Goal: Transaction & Acquisition: Purchase product/service

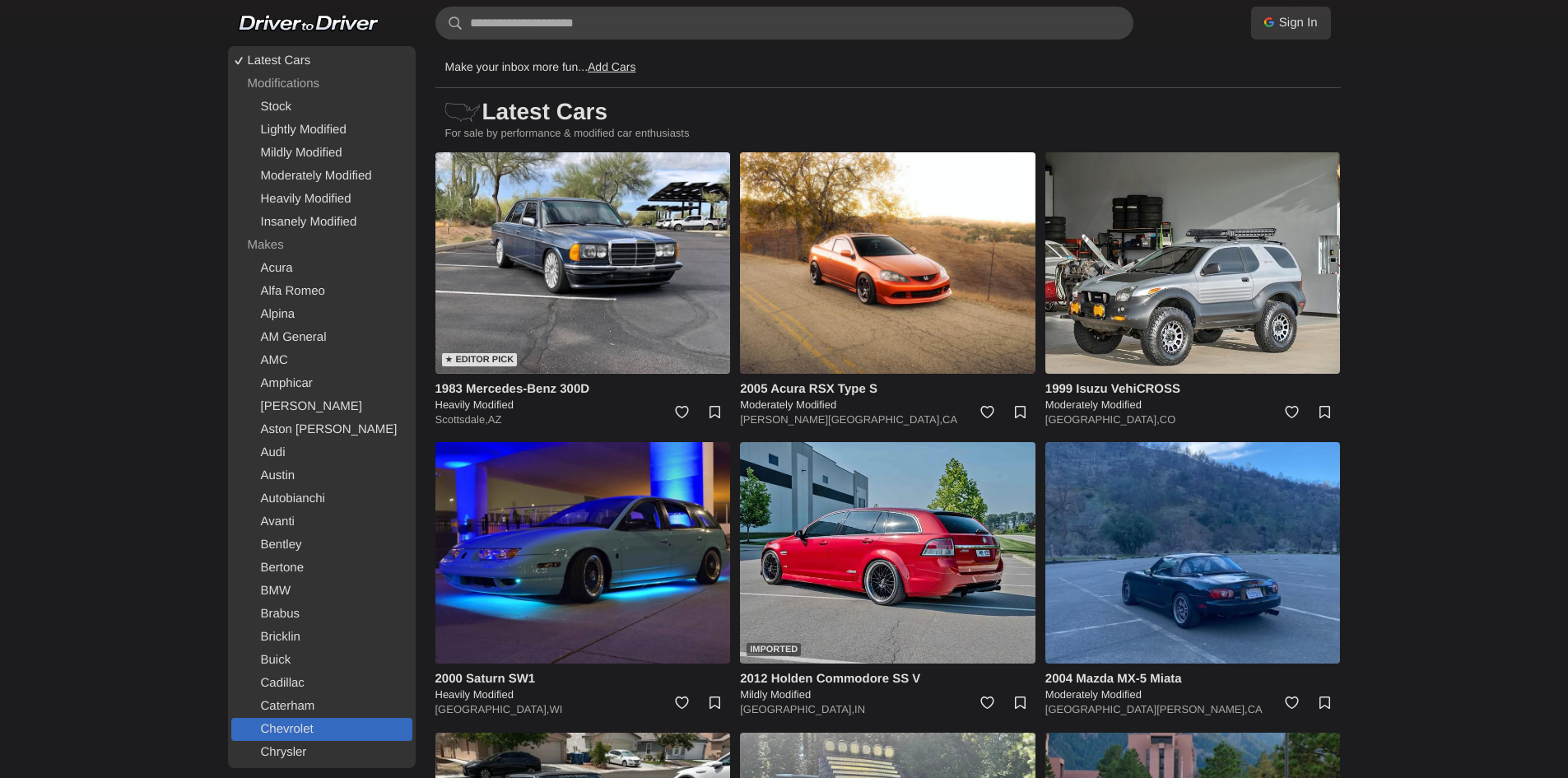
click at [305, 721] on link "Chevrolet" at bounding box center [322, 730] width 181 height 24
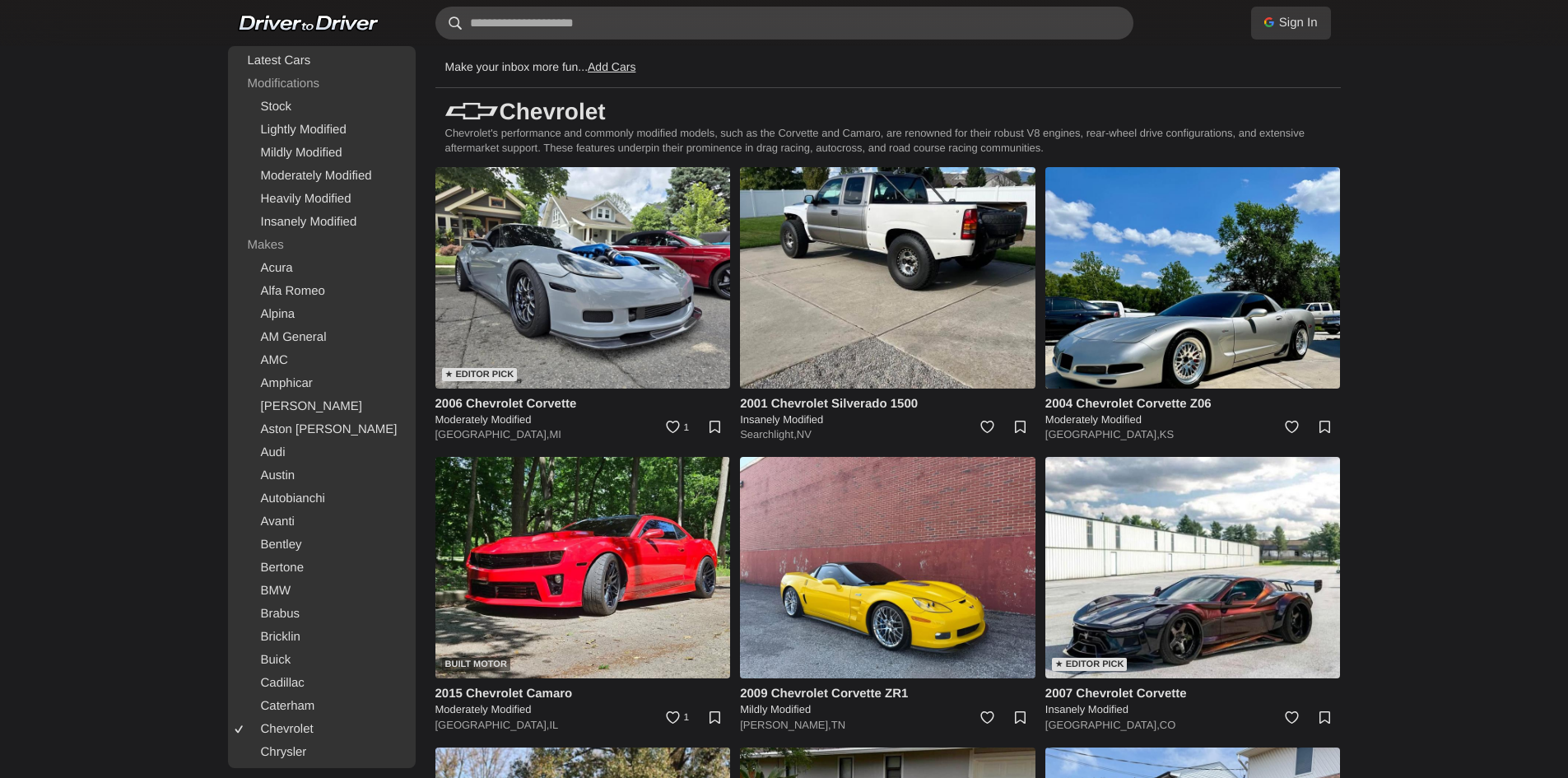
click at [518, 18] on input "text" at bounding box center [784, 24] width 698 height 33
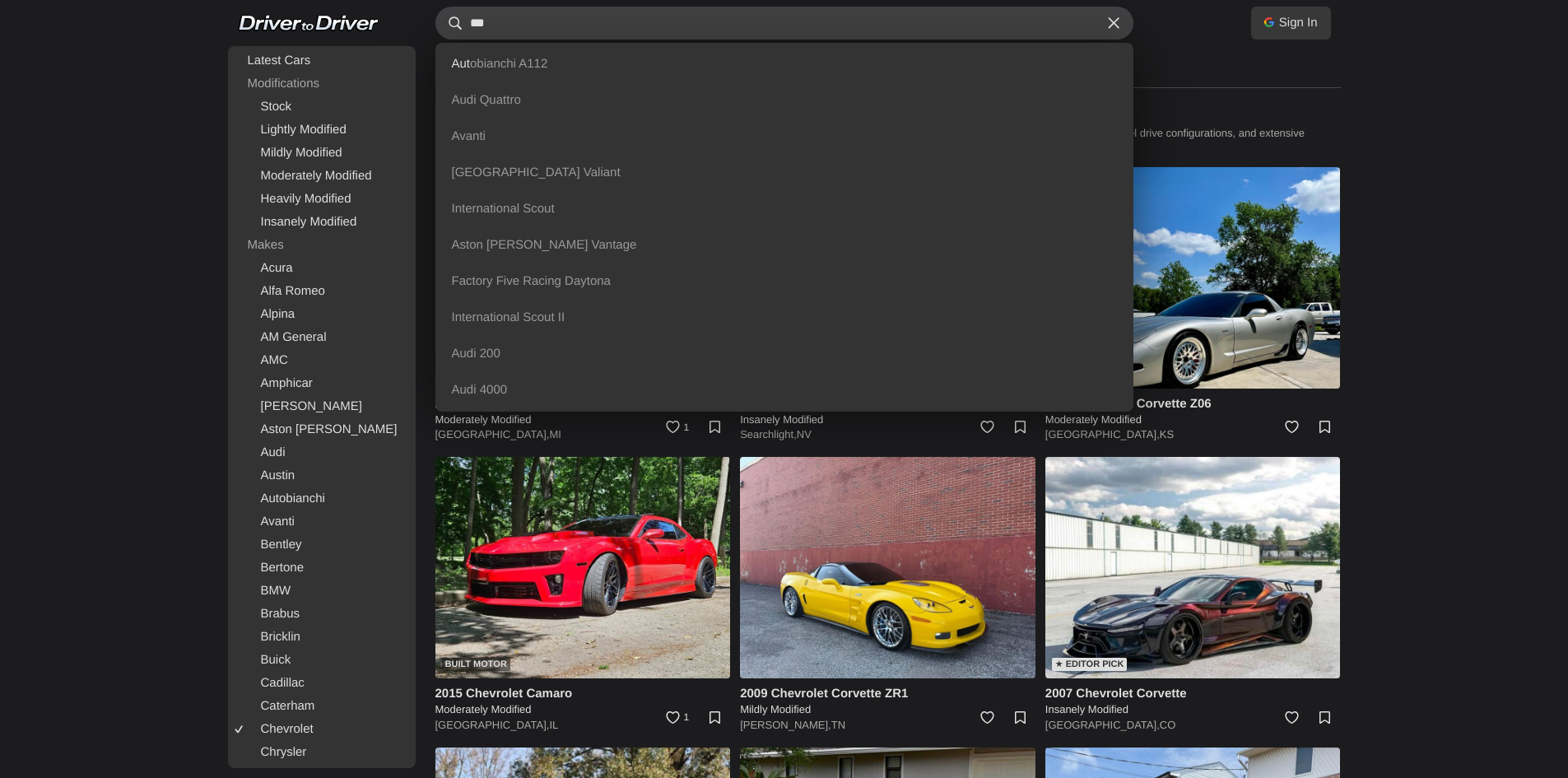
scroll to position [680, 0]
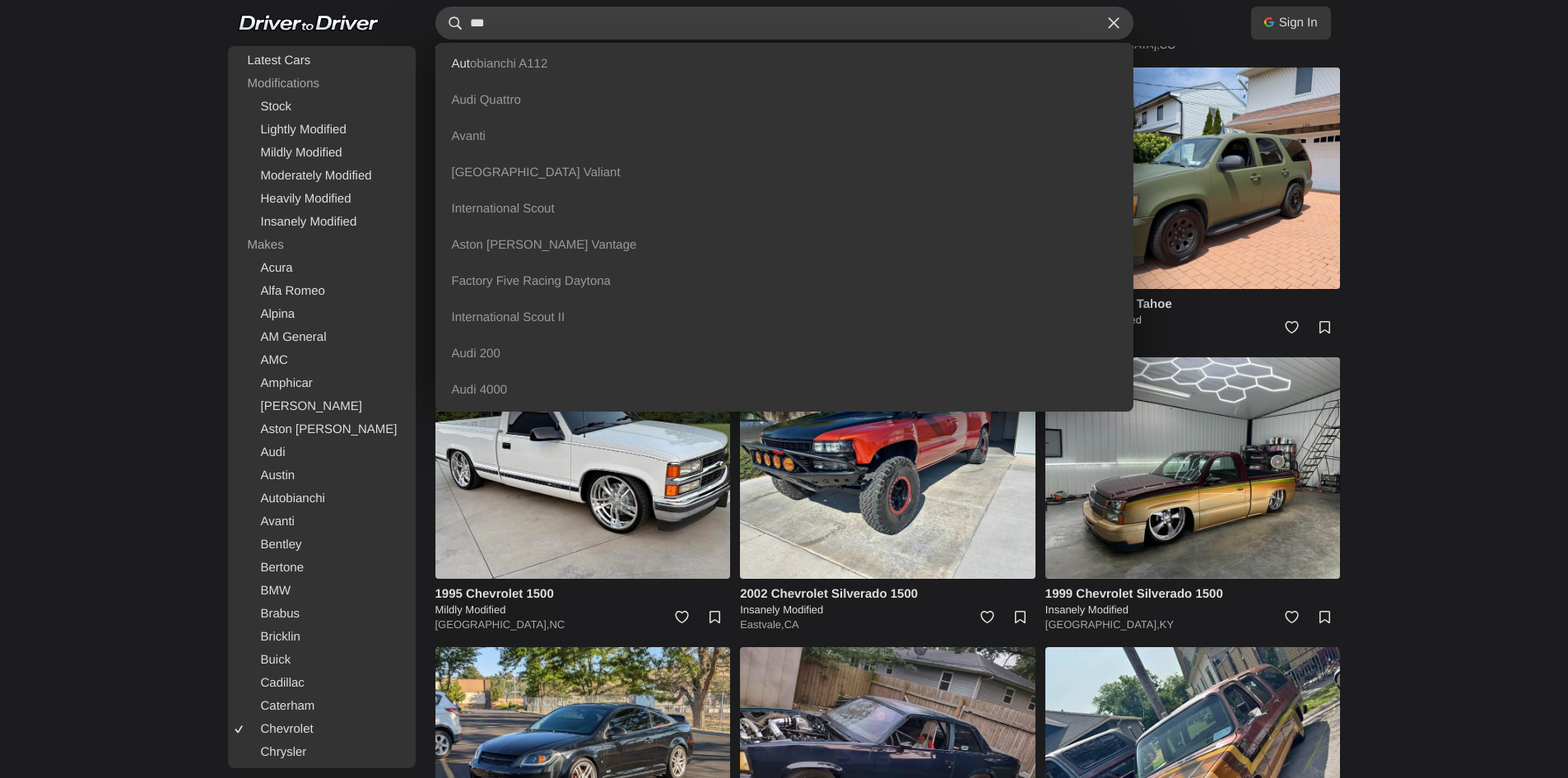
type input "***"
click at [1553, 282] on body "Sign In With Google Sign in with Google Use your existing Google account. No ne…" at bounding box center [784, 574] width 1568 height 2508
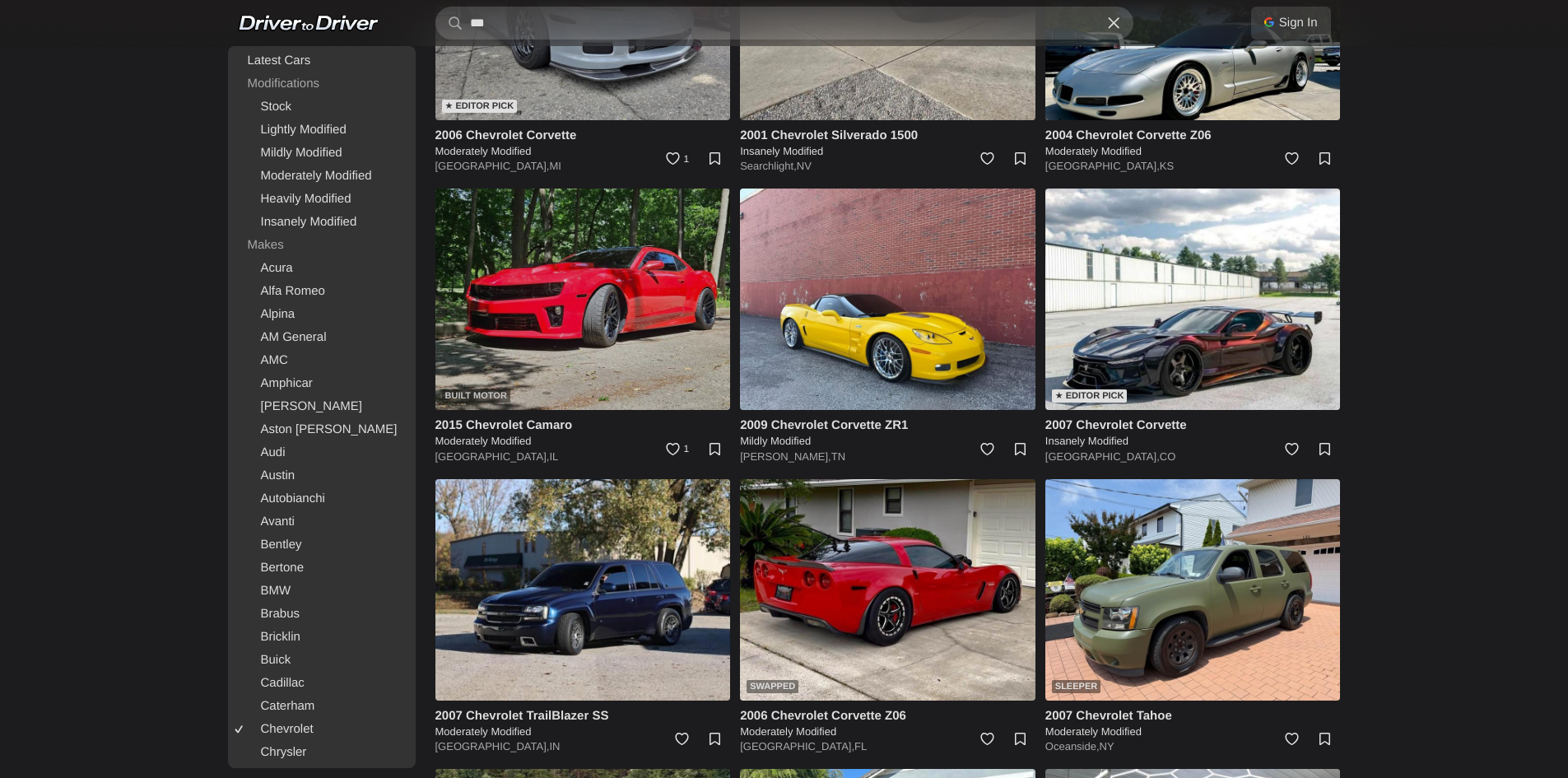
scroll to position [0, 0]
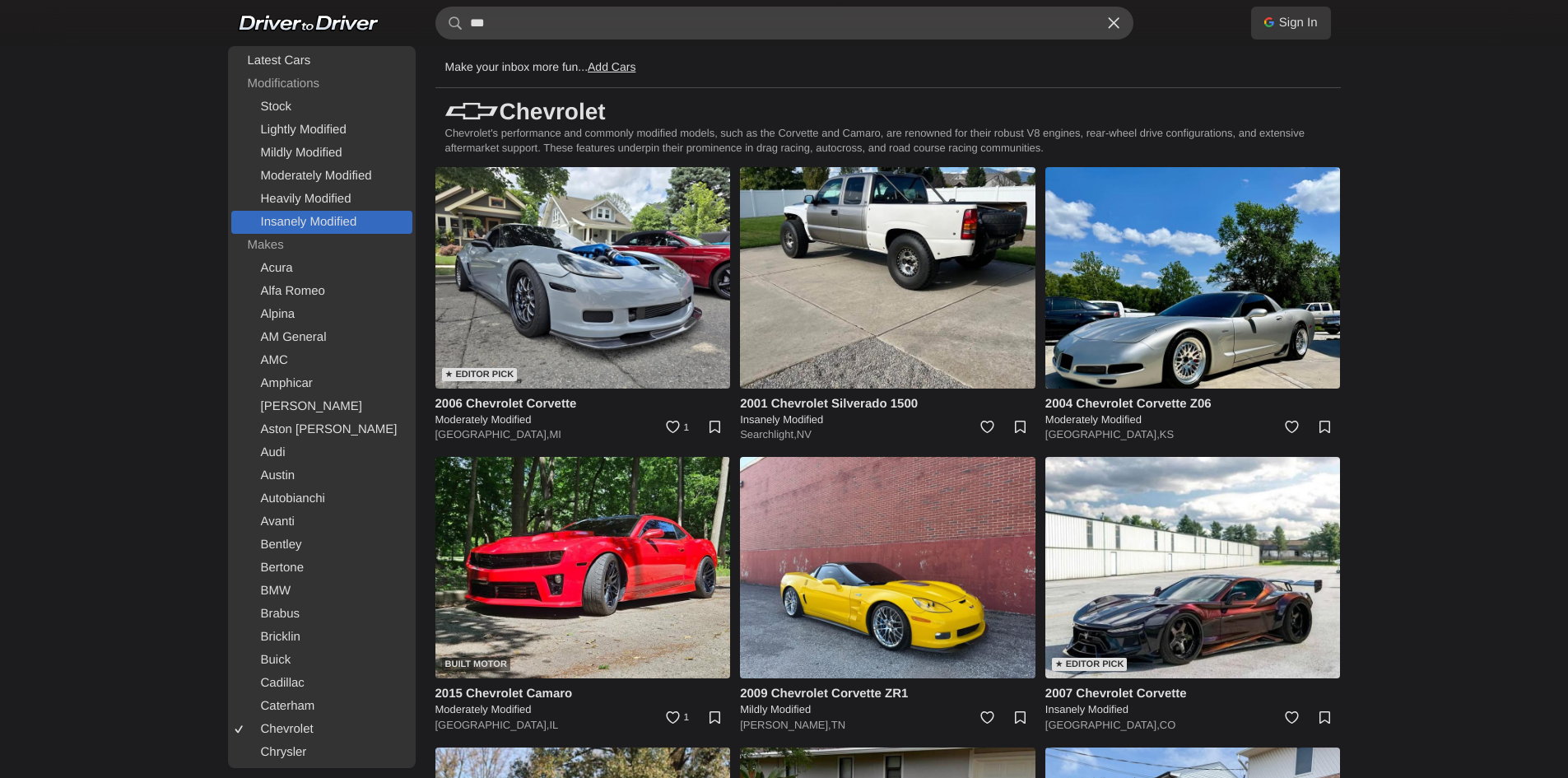
click at [331, 215] on link "Insanely Modified" at bounding box center [322, 223] width 181 height 24
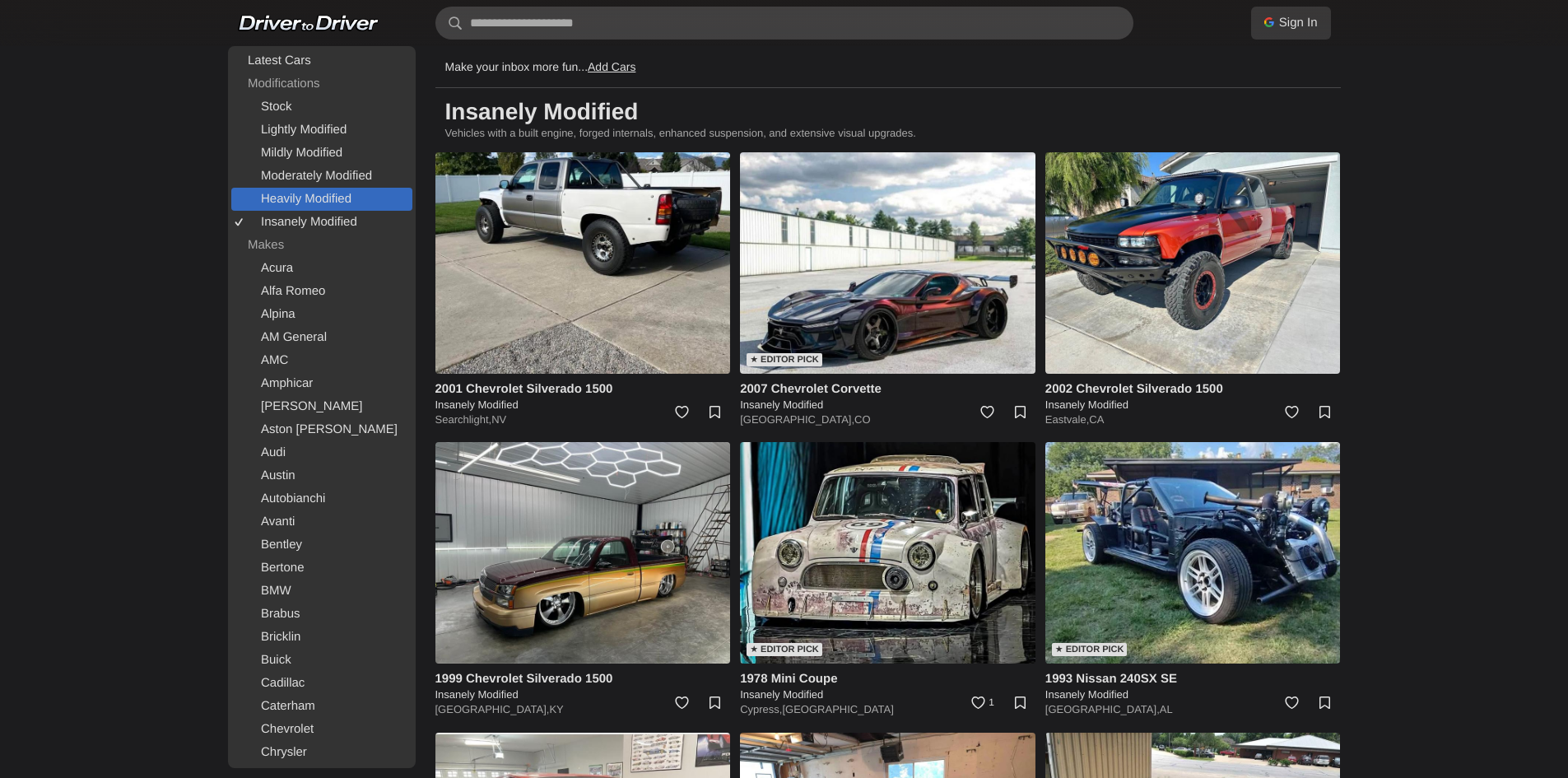
click at [342, 195] on link "Heavily Modified" at bounding box center [322, 199] width 181 height 24
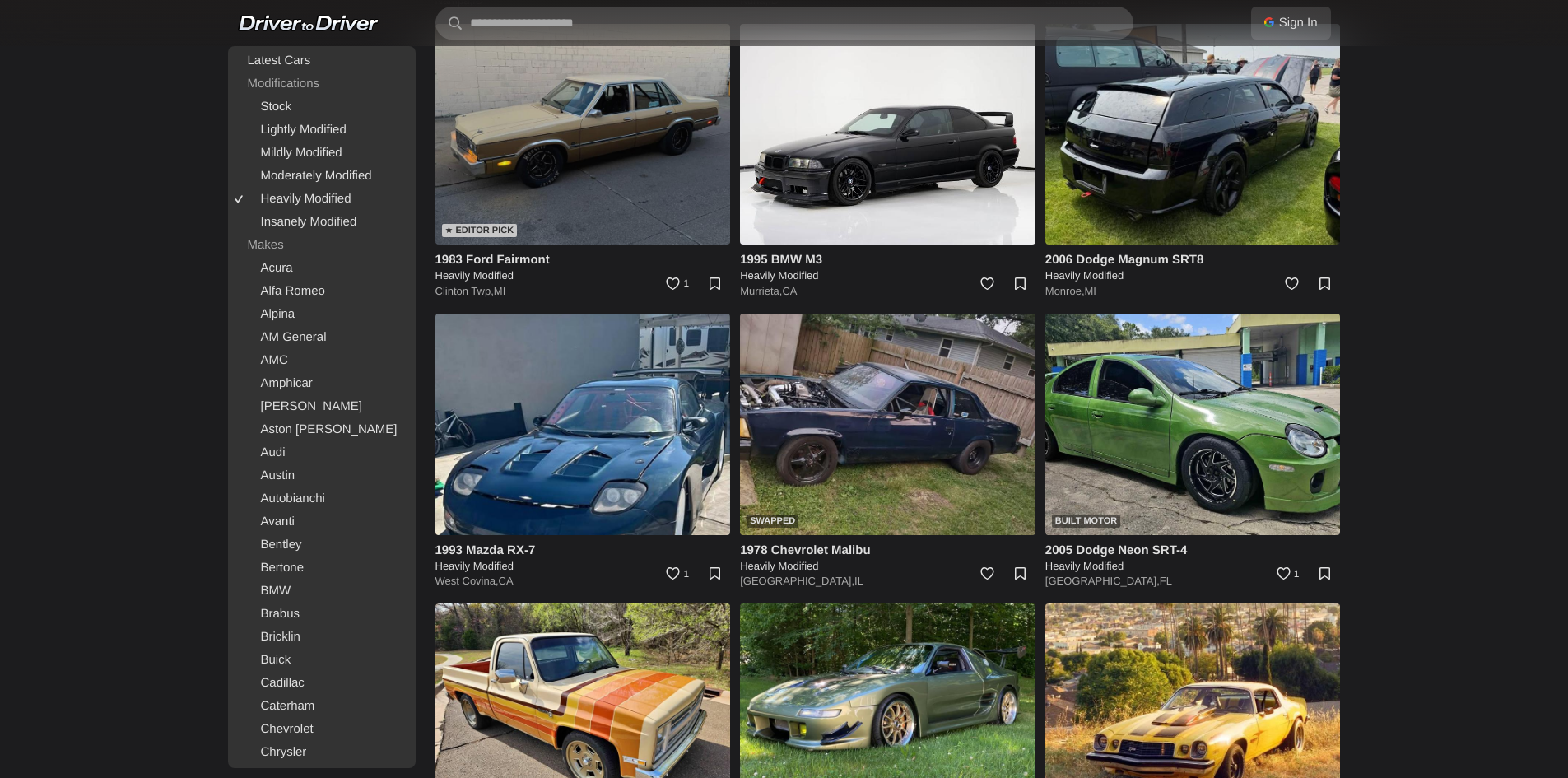
scroll to position [577, 0]
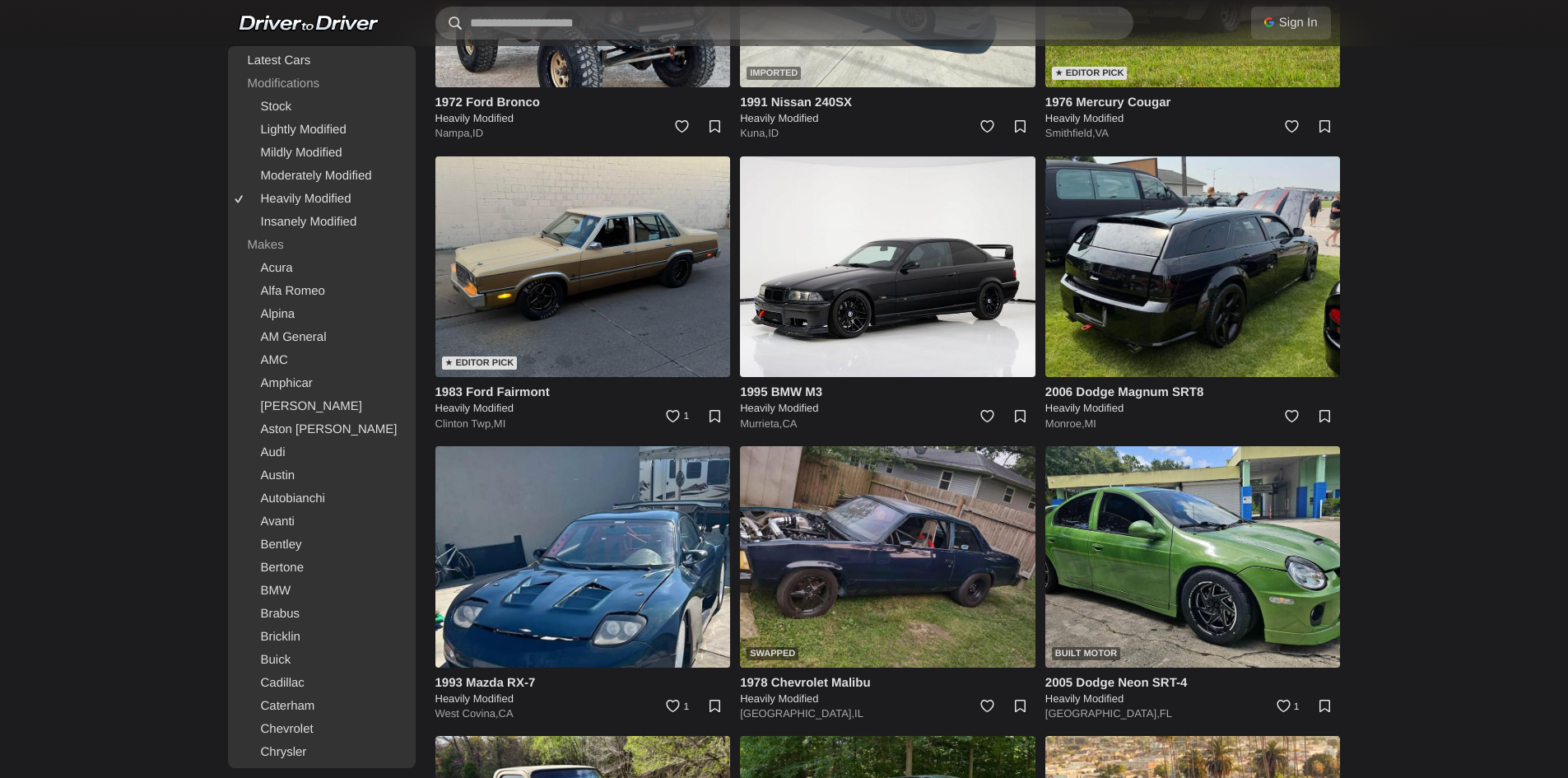
click at [591, 26] on input "text" at bounding box center [784, 24] width 698 height 33
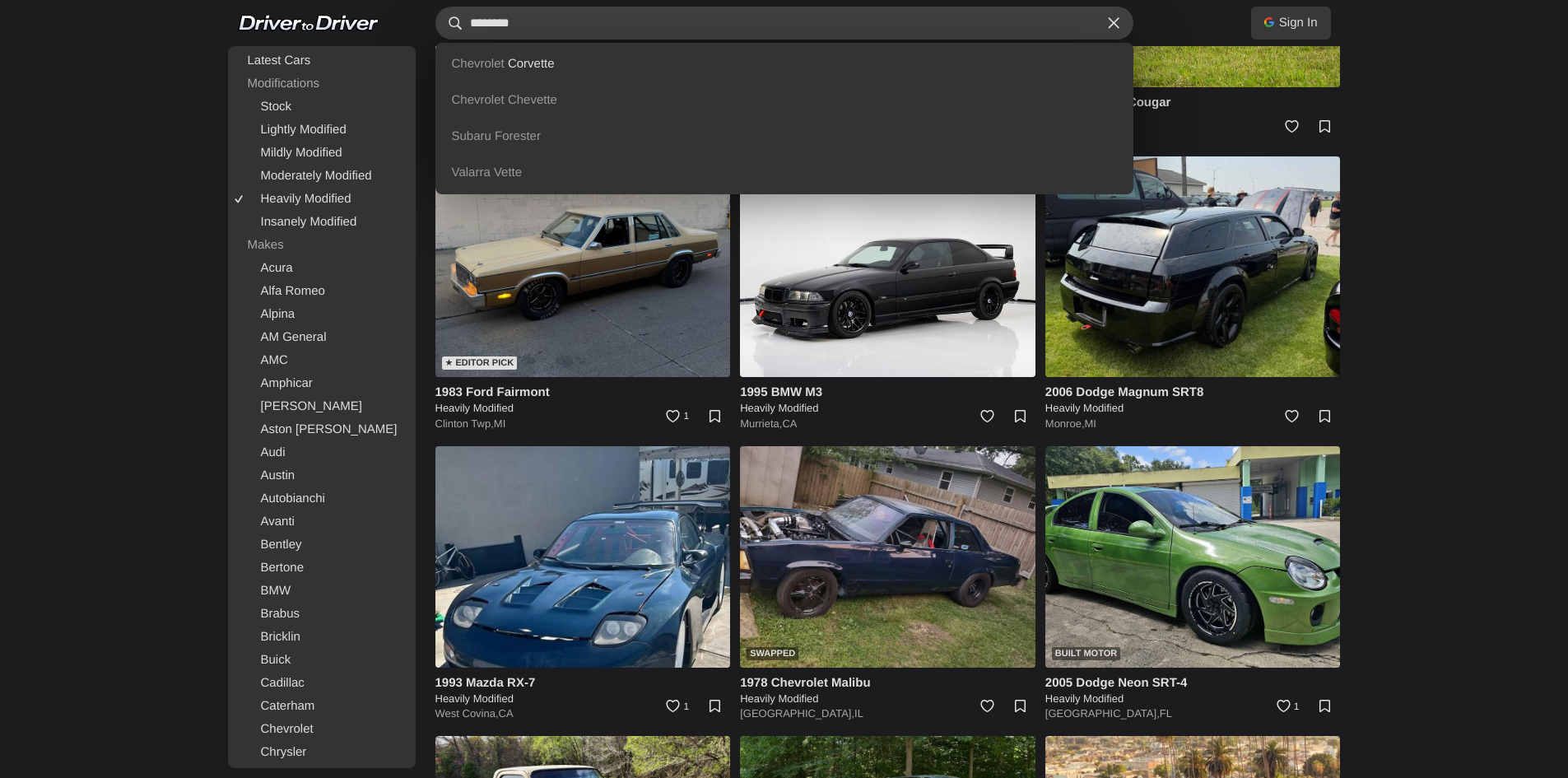
click at [591, 26] on input "********" at bounding box center [784, 24] width 698 height 33
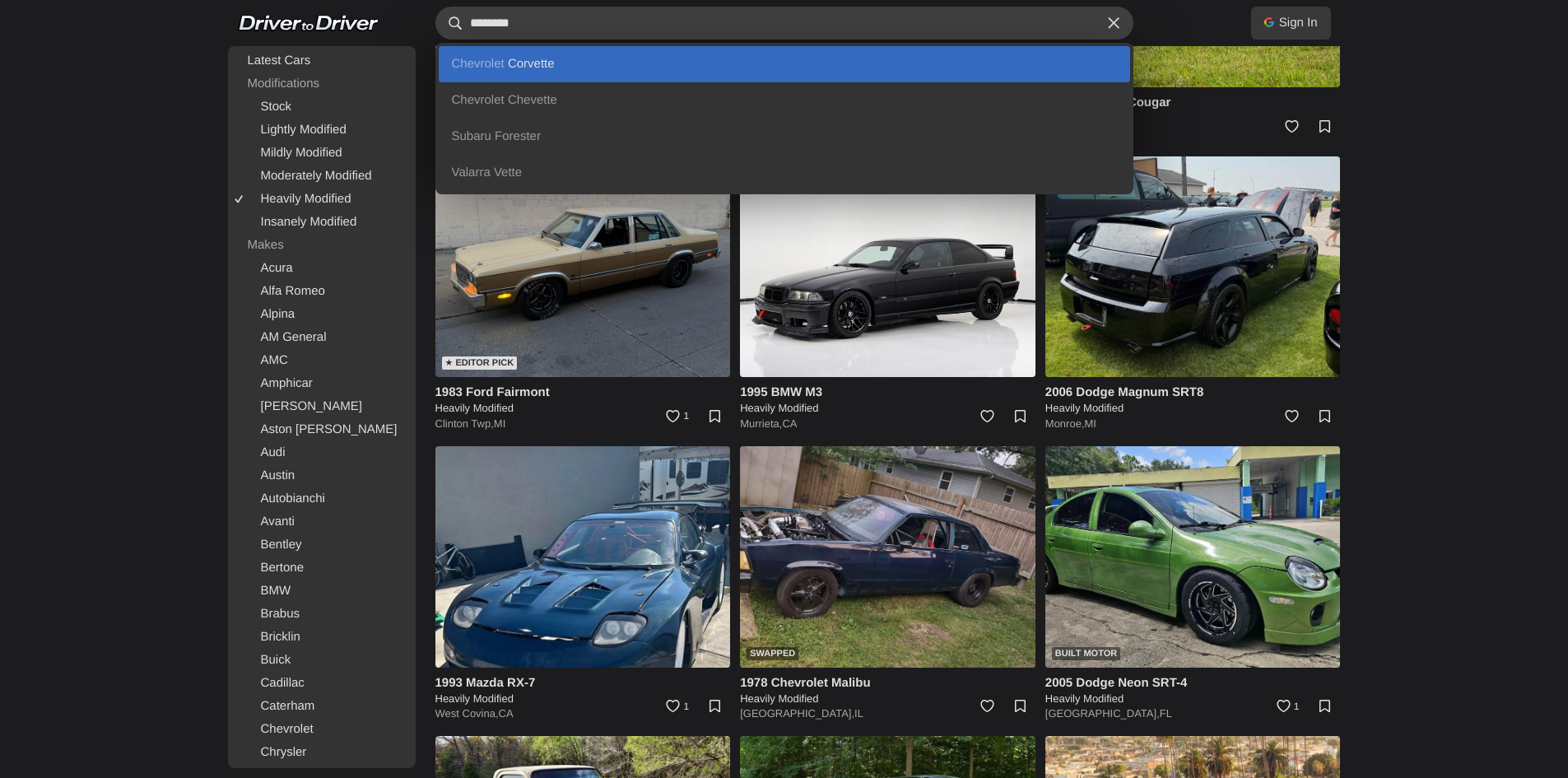
type input "********"
click at [529, 52] on link "Chevrolet Corvette" at bounding box center [784, 64] width 691 height 36
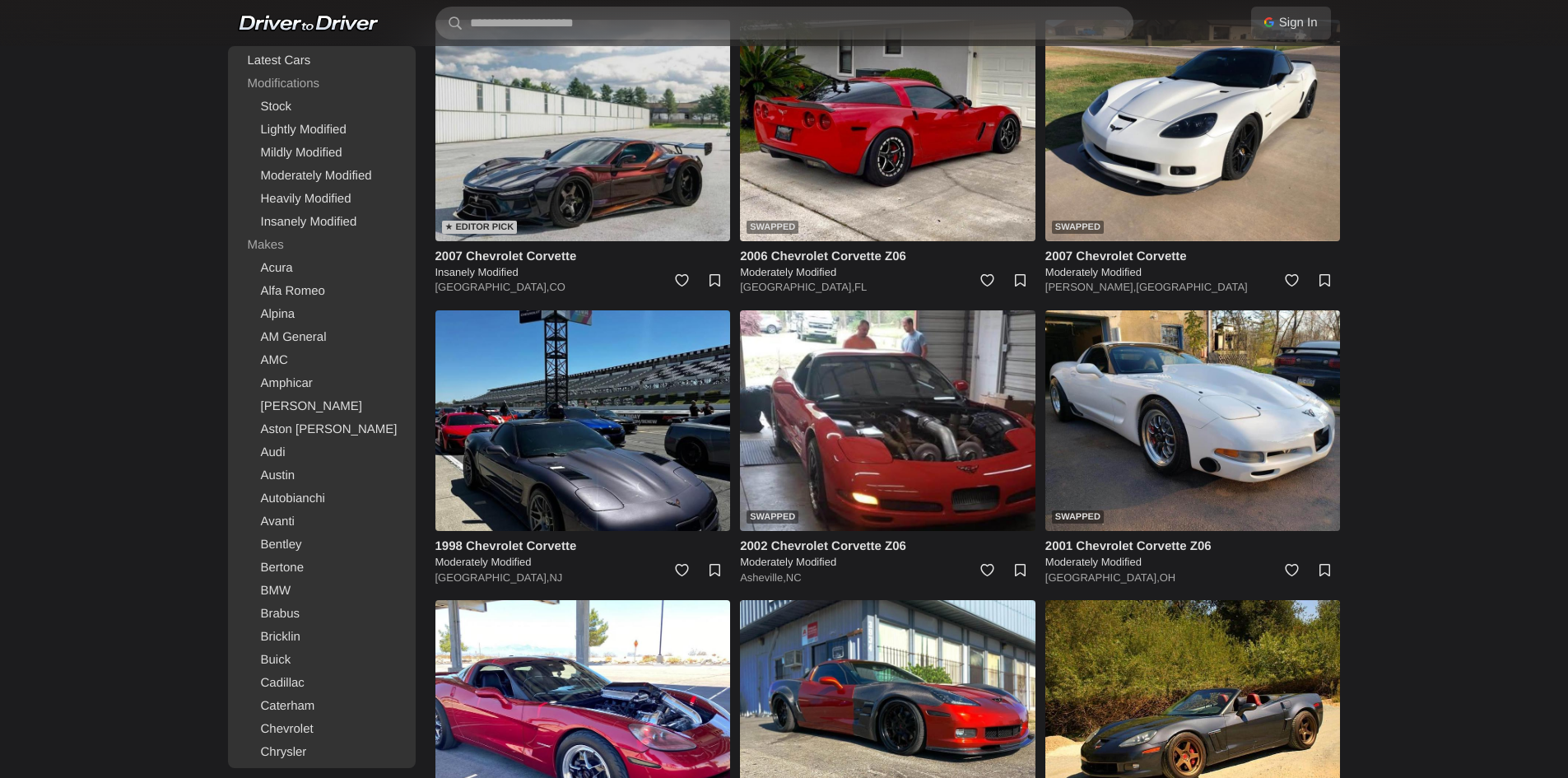
scroll to position [494, 0]
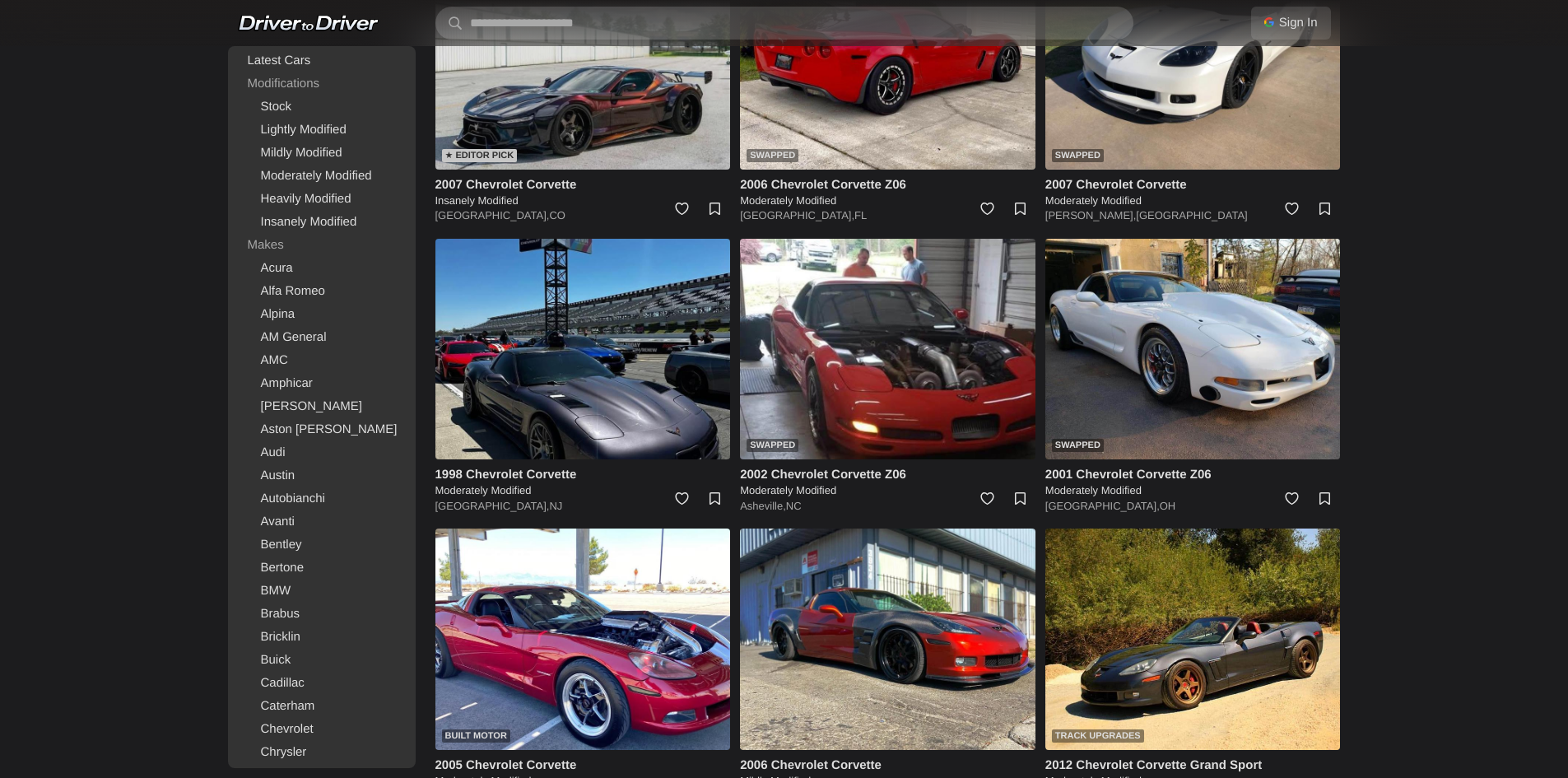
click at [633, 148] on img at bounding box center [582, 59] width 295 height 222
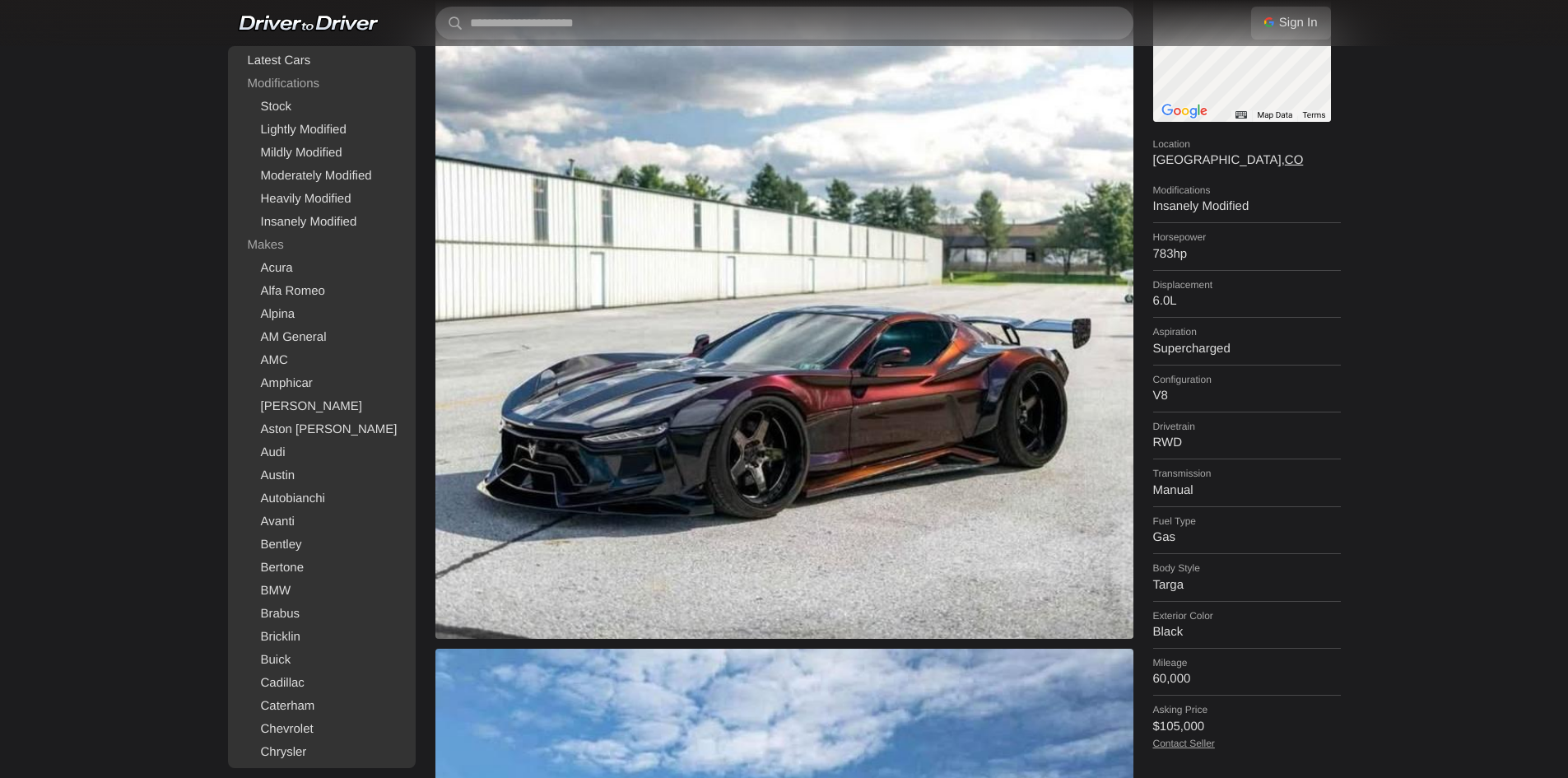
scroll to position [247, 0]
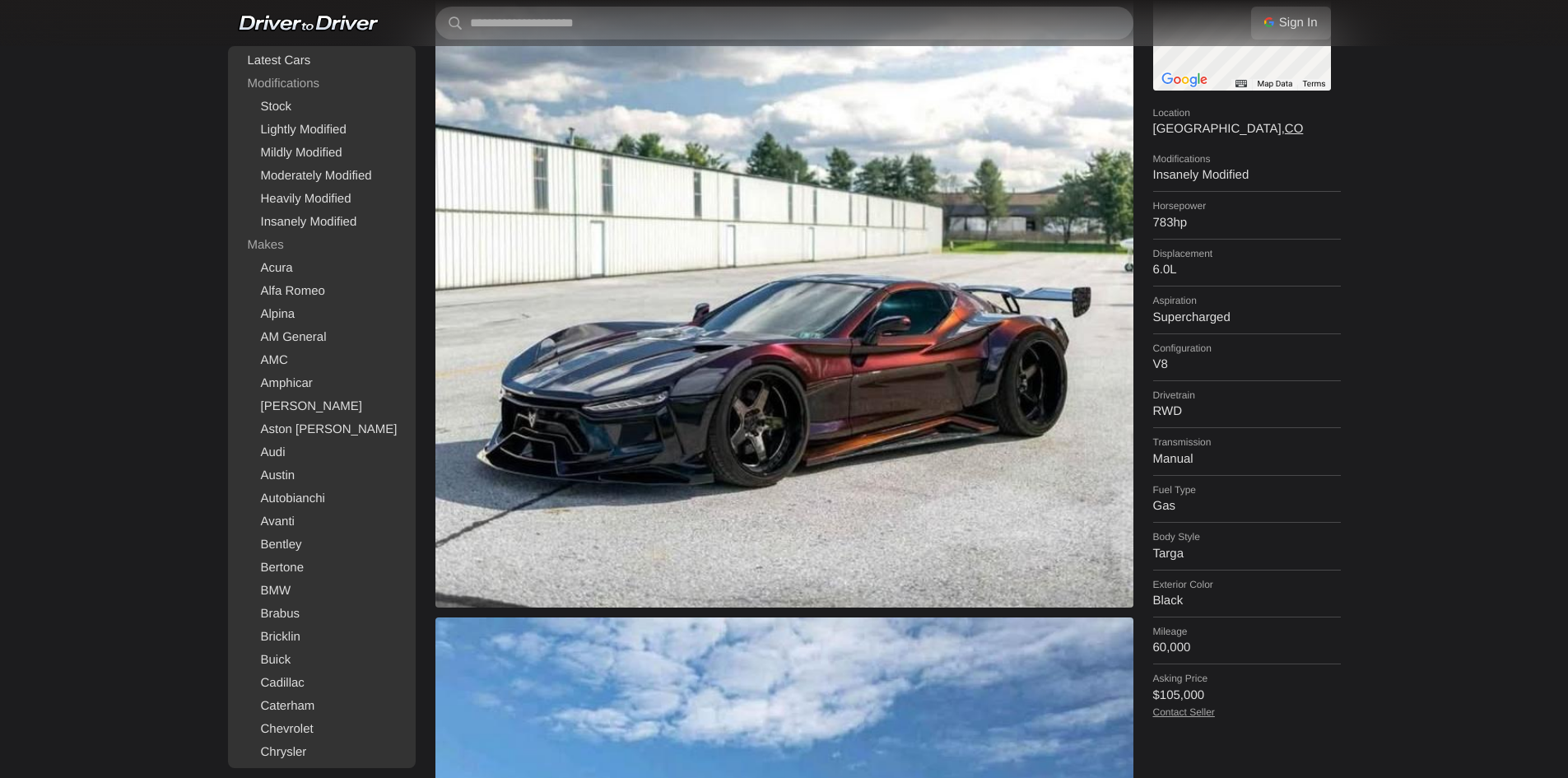
click at [1028, 237] on img at bounding box center [784, 258] width 698 height 700
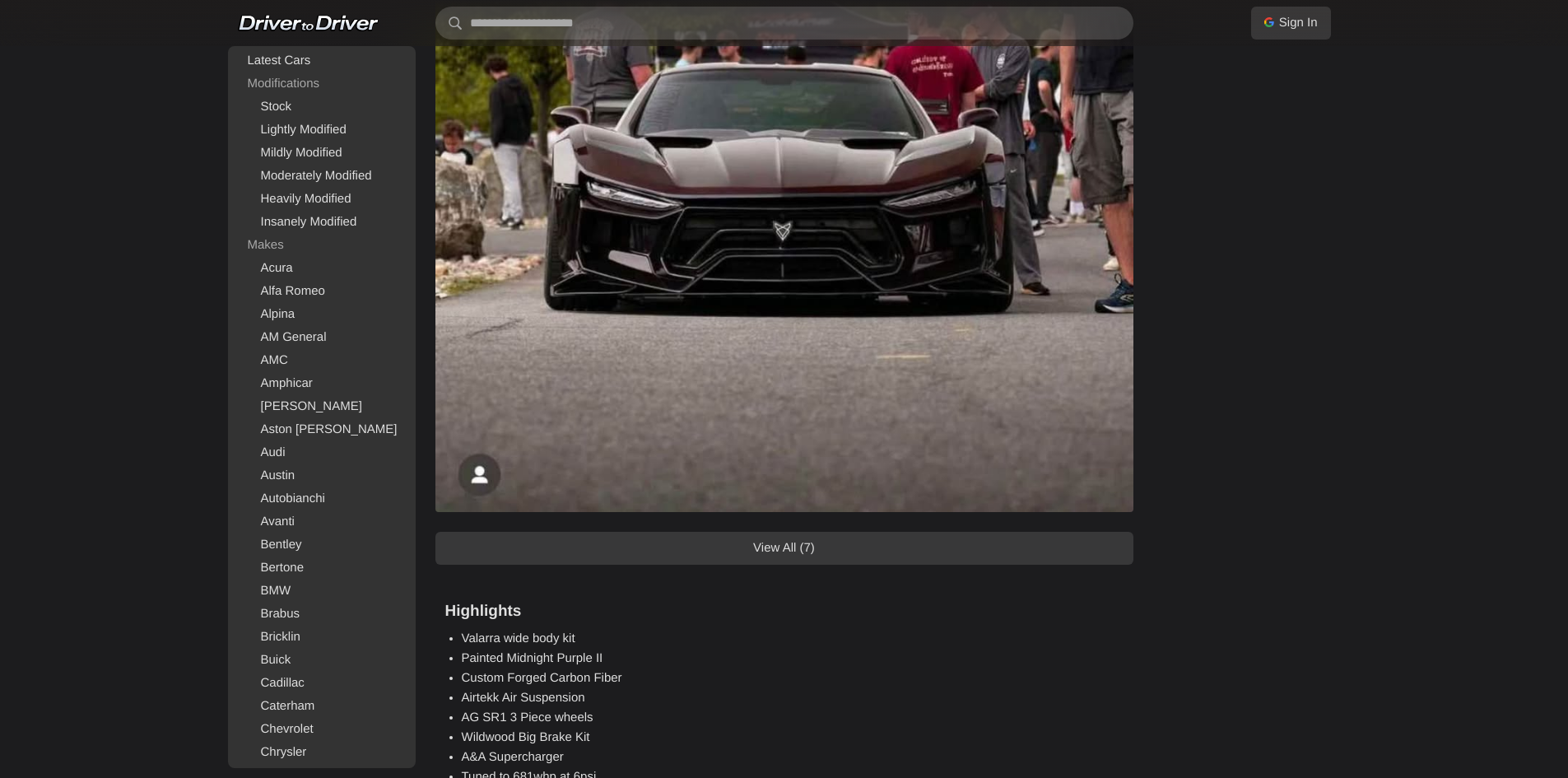
scroll to position [1482, 0]
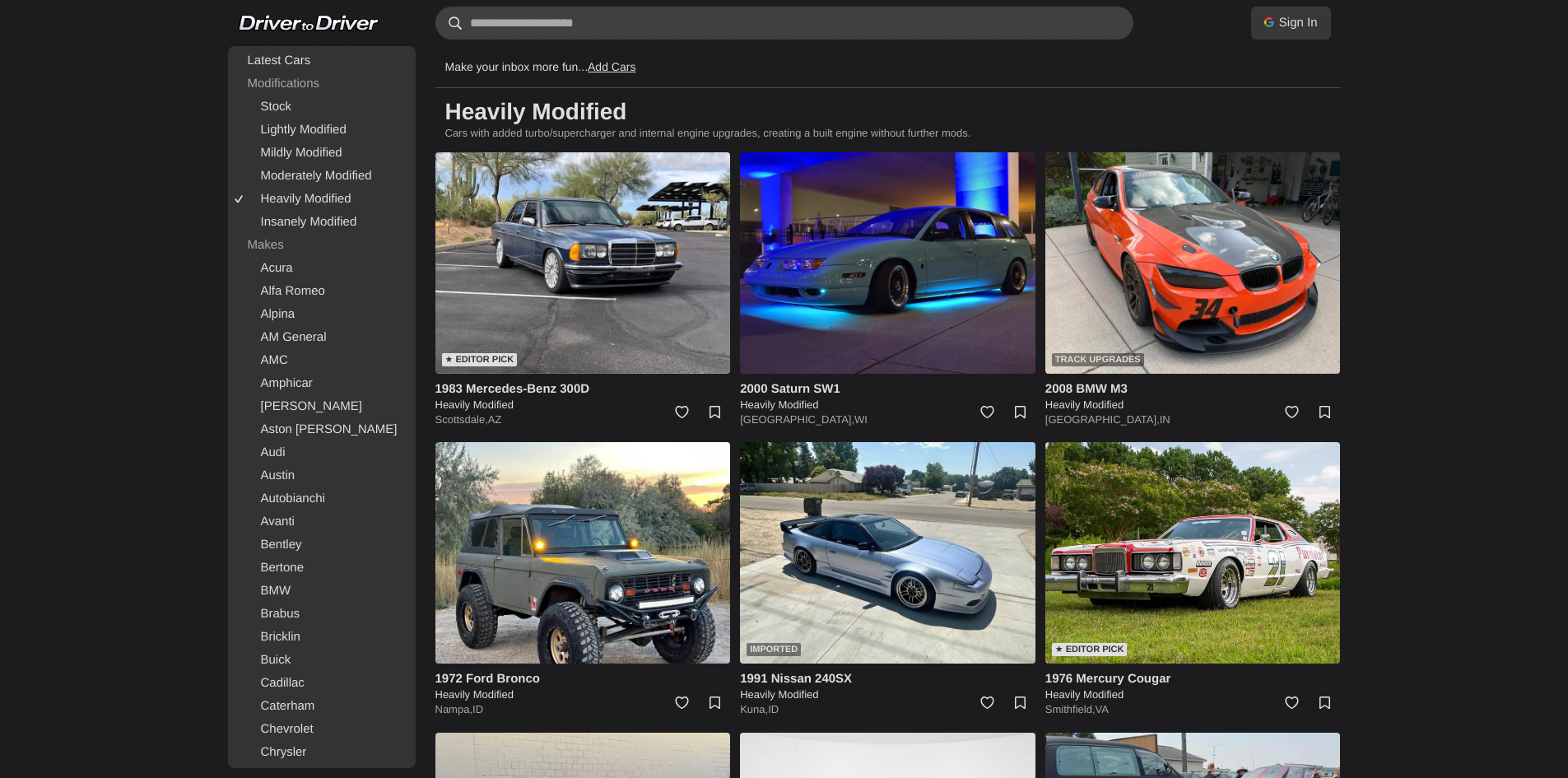
click at [622, 20] on input "text" at bounding box center [784, 24] width 698 height 33
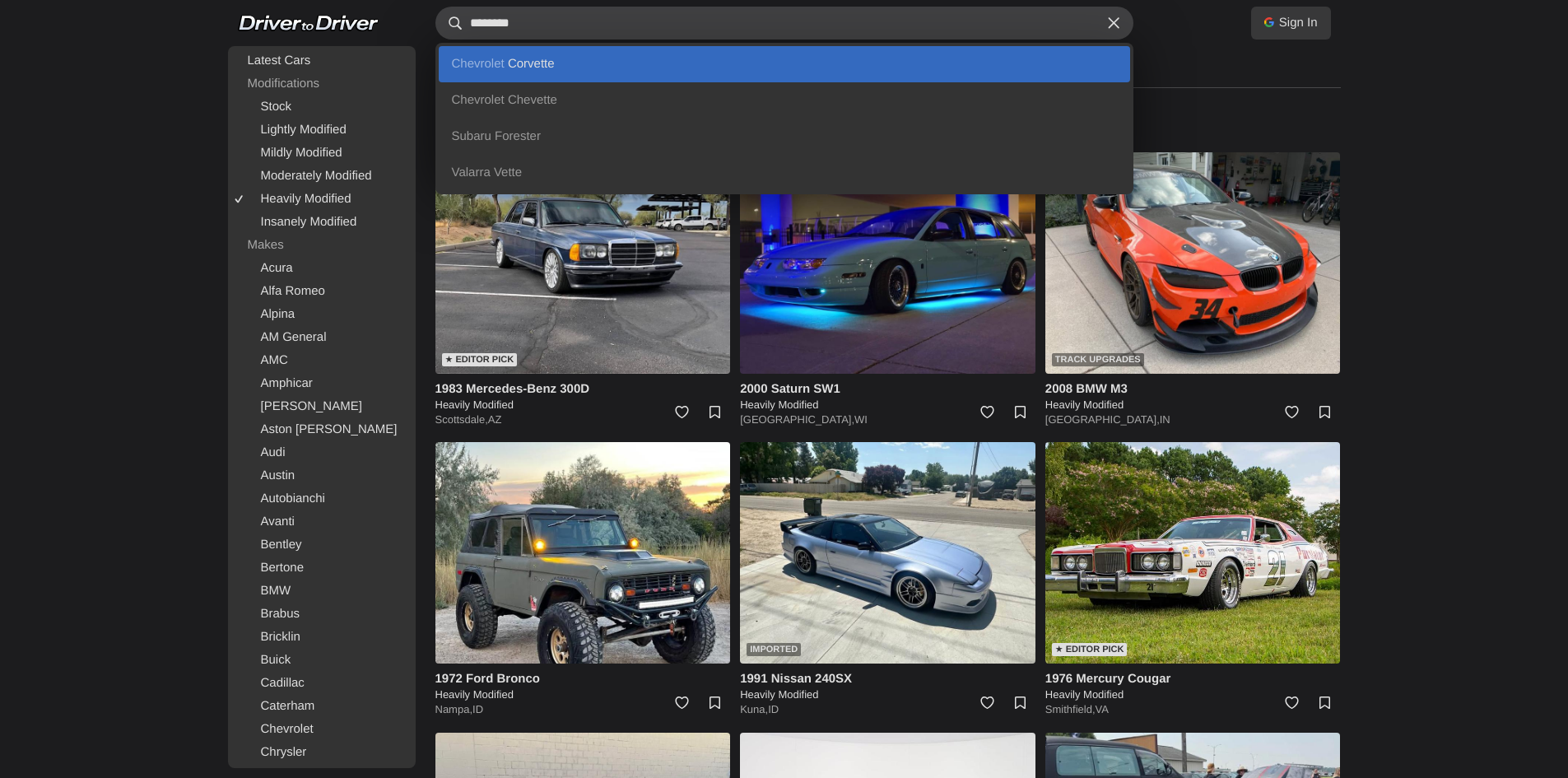
type input "********"
click at [573, 63] on link "Chevrolet Corvette" at bounding box center [784, 64] width 691 height 36
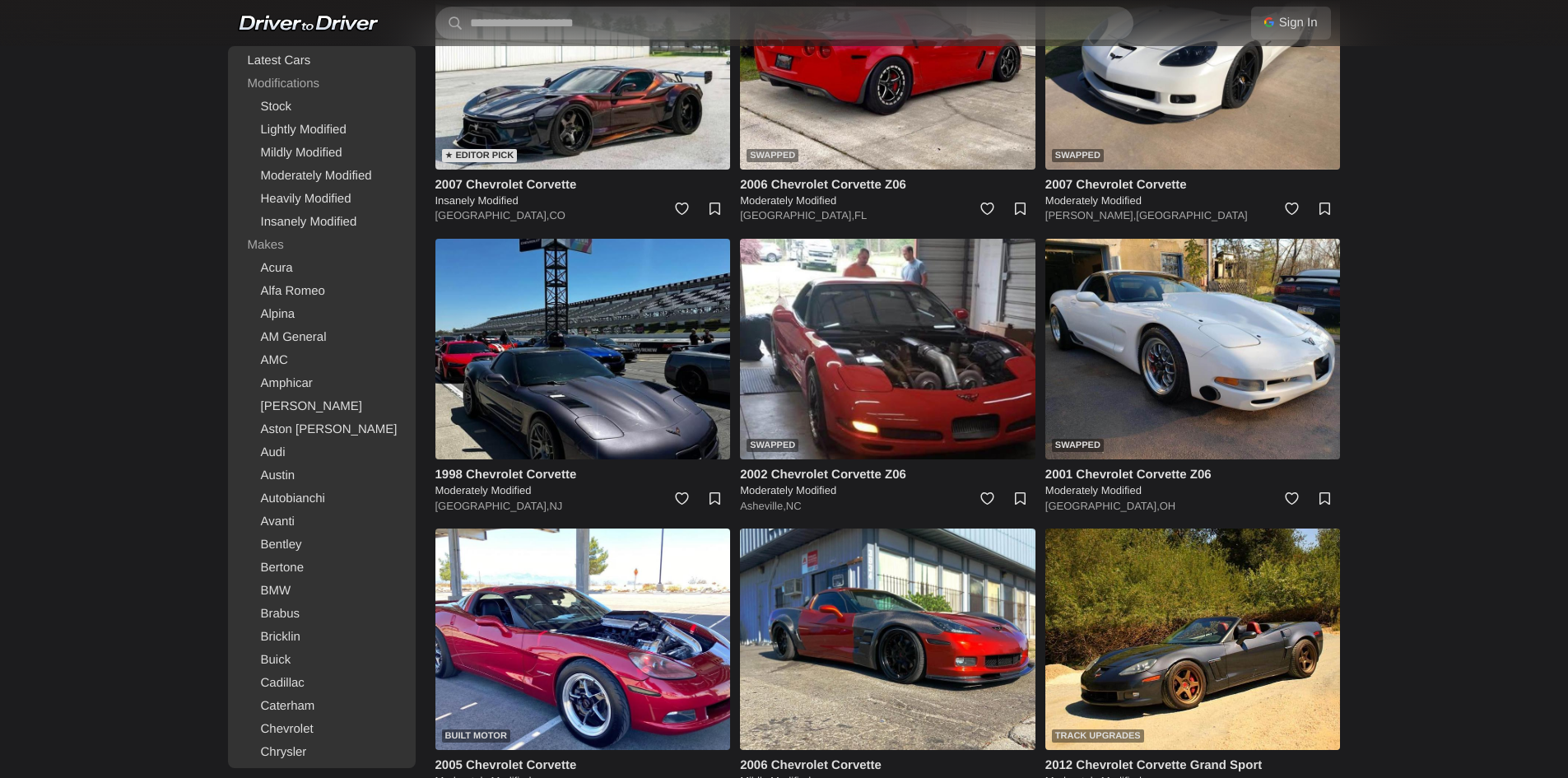
scroll to position [1153, 0]
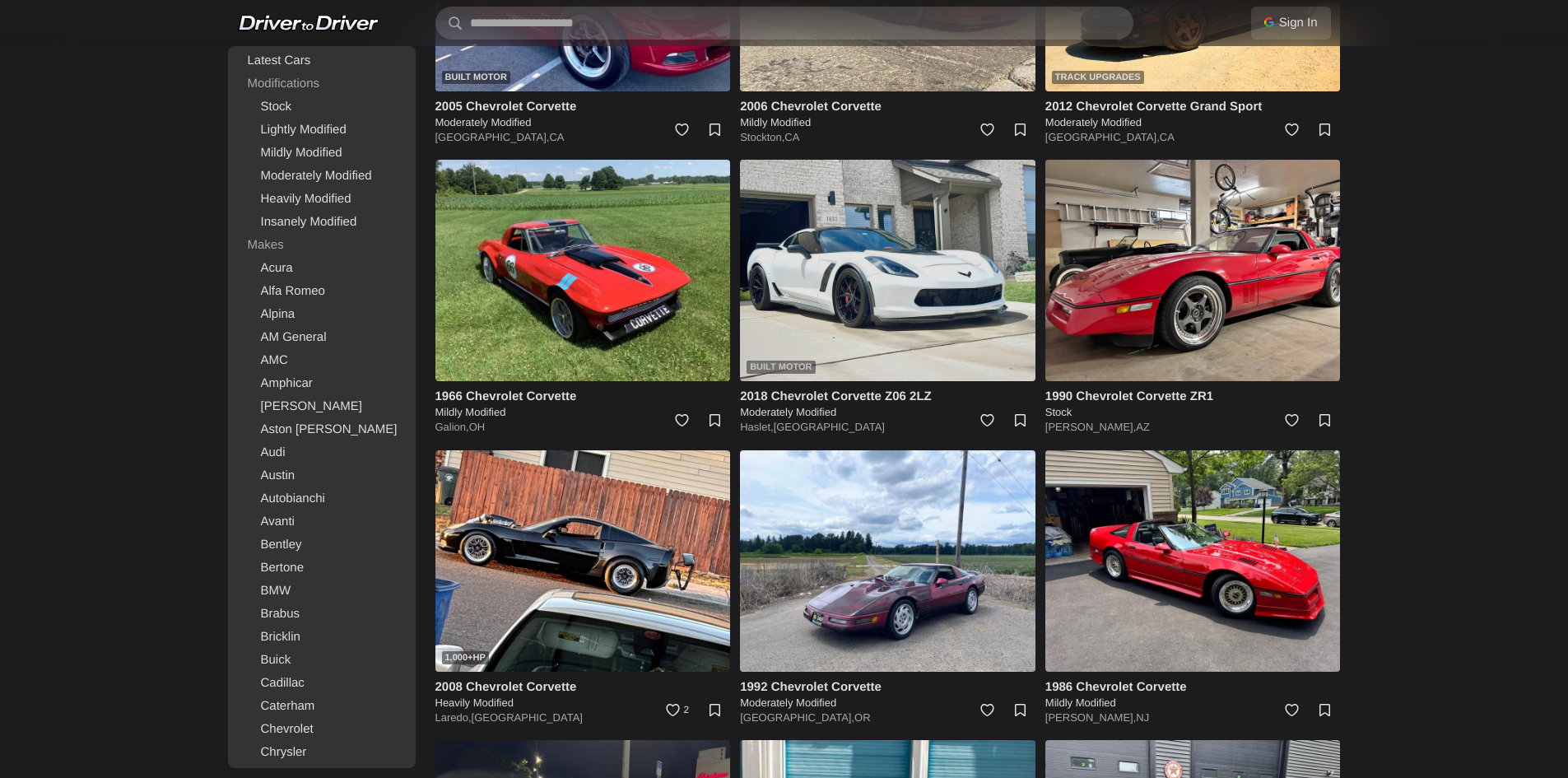
click at [862, 279] on img at bounding box center [887, 271] width 295 height 222
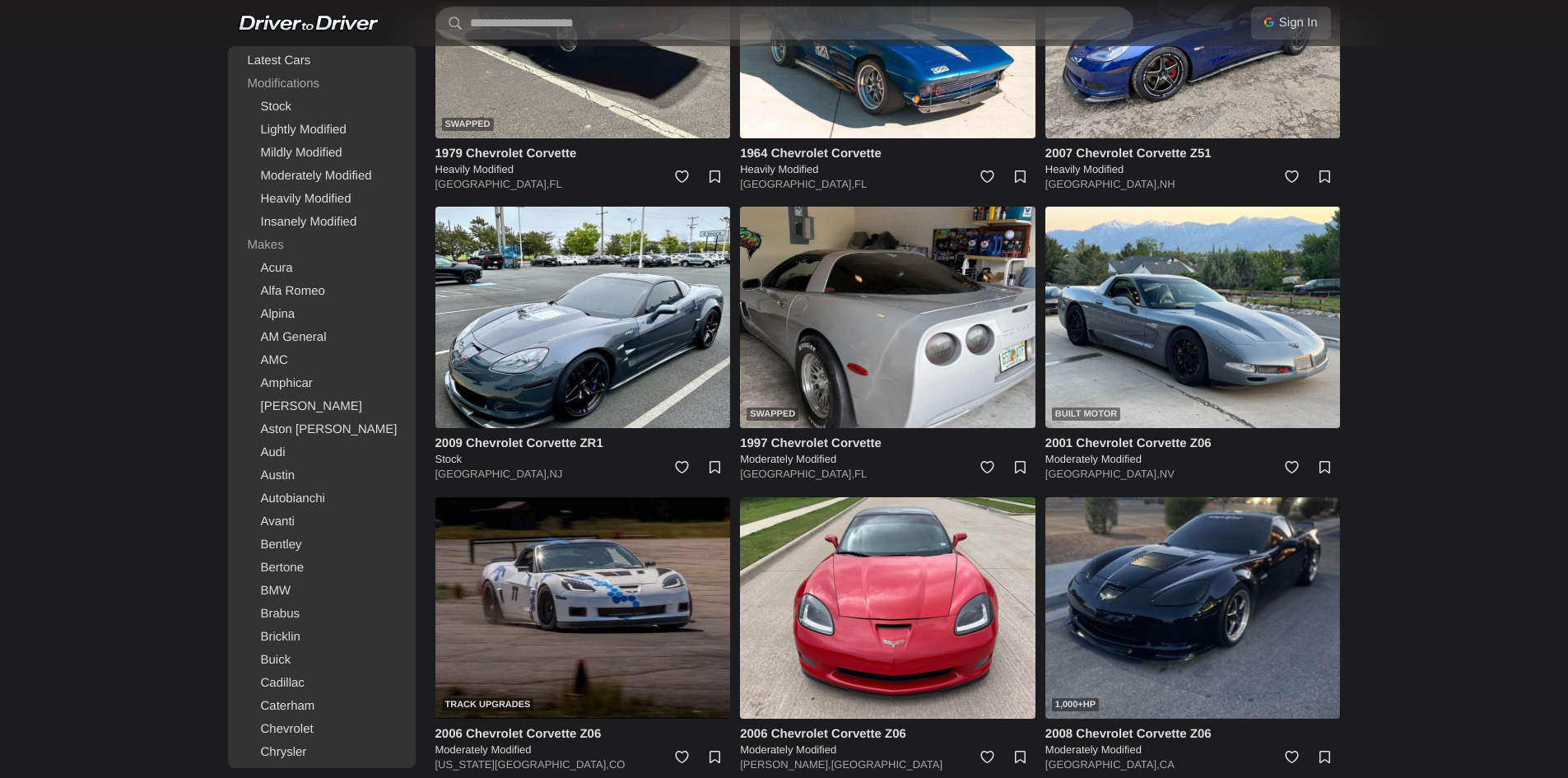
scroll to position [2471, 0]
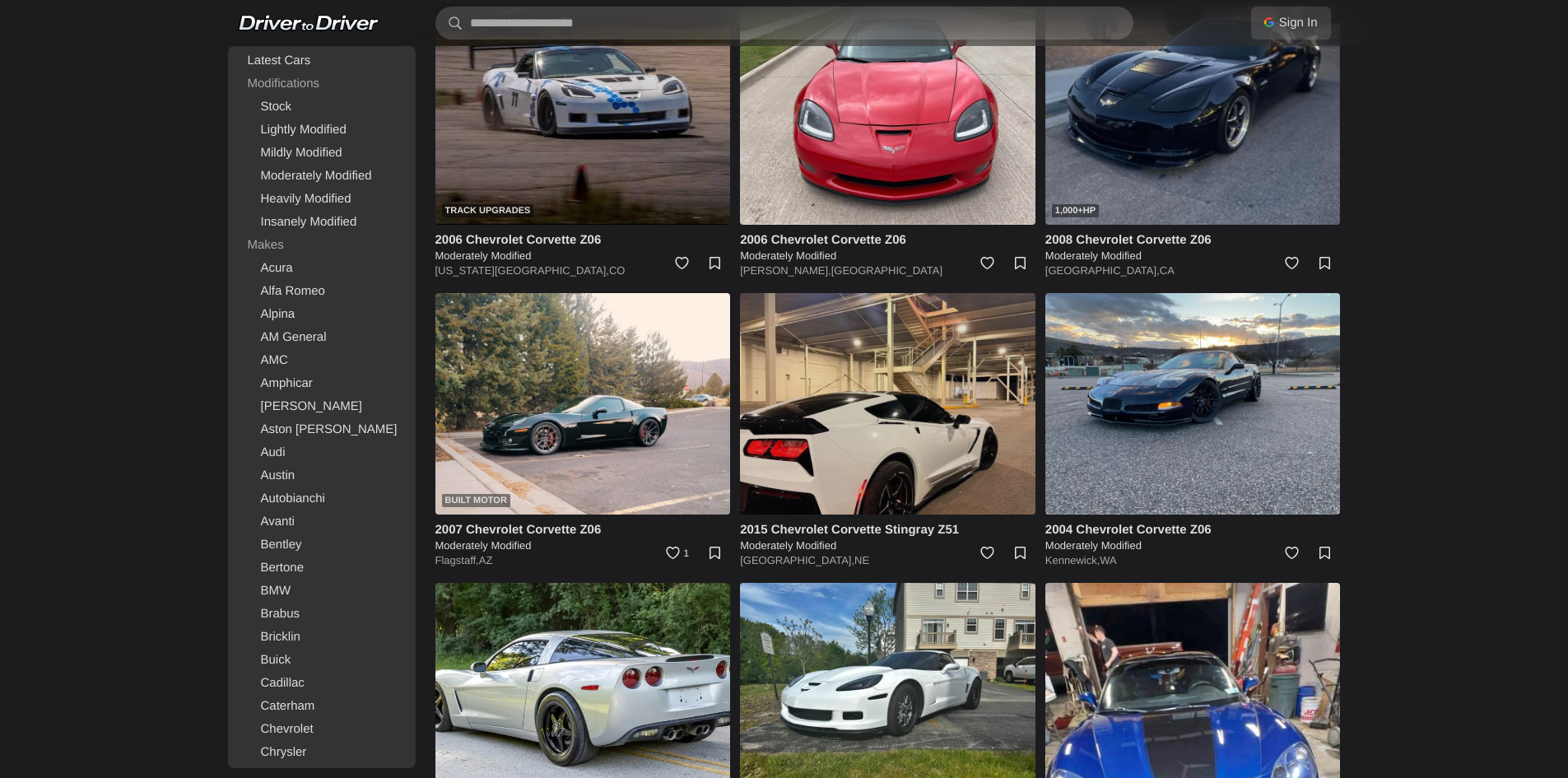
click at [897, 409] on img at bounding box center [887, 404] width 295 height 222
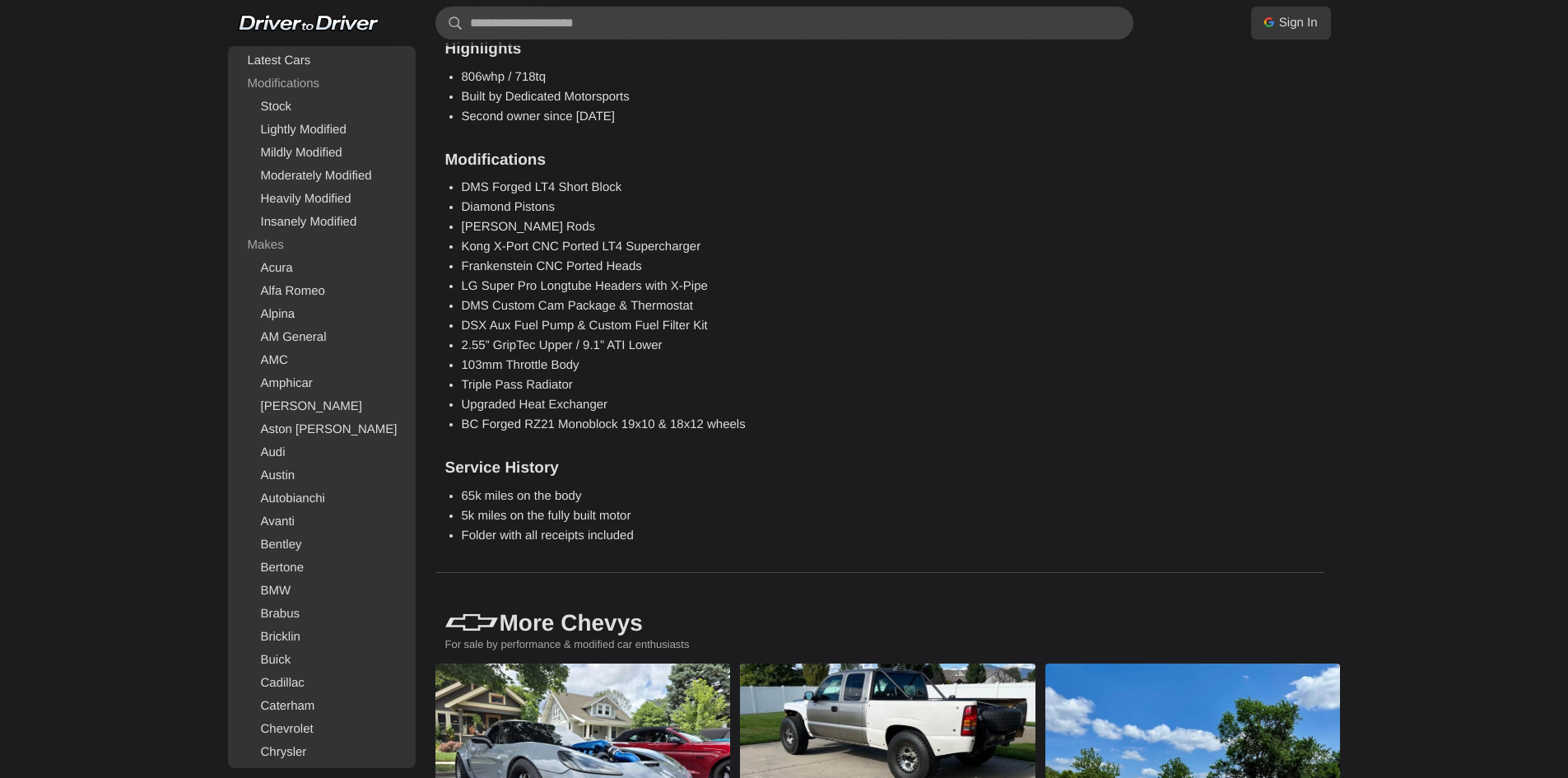
scroll to position [1894, 0]
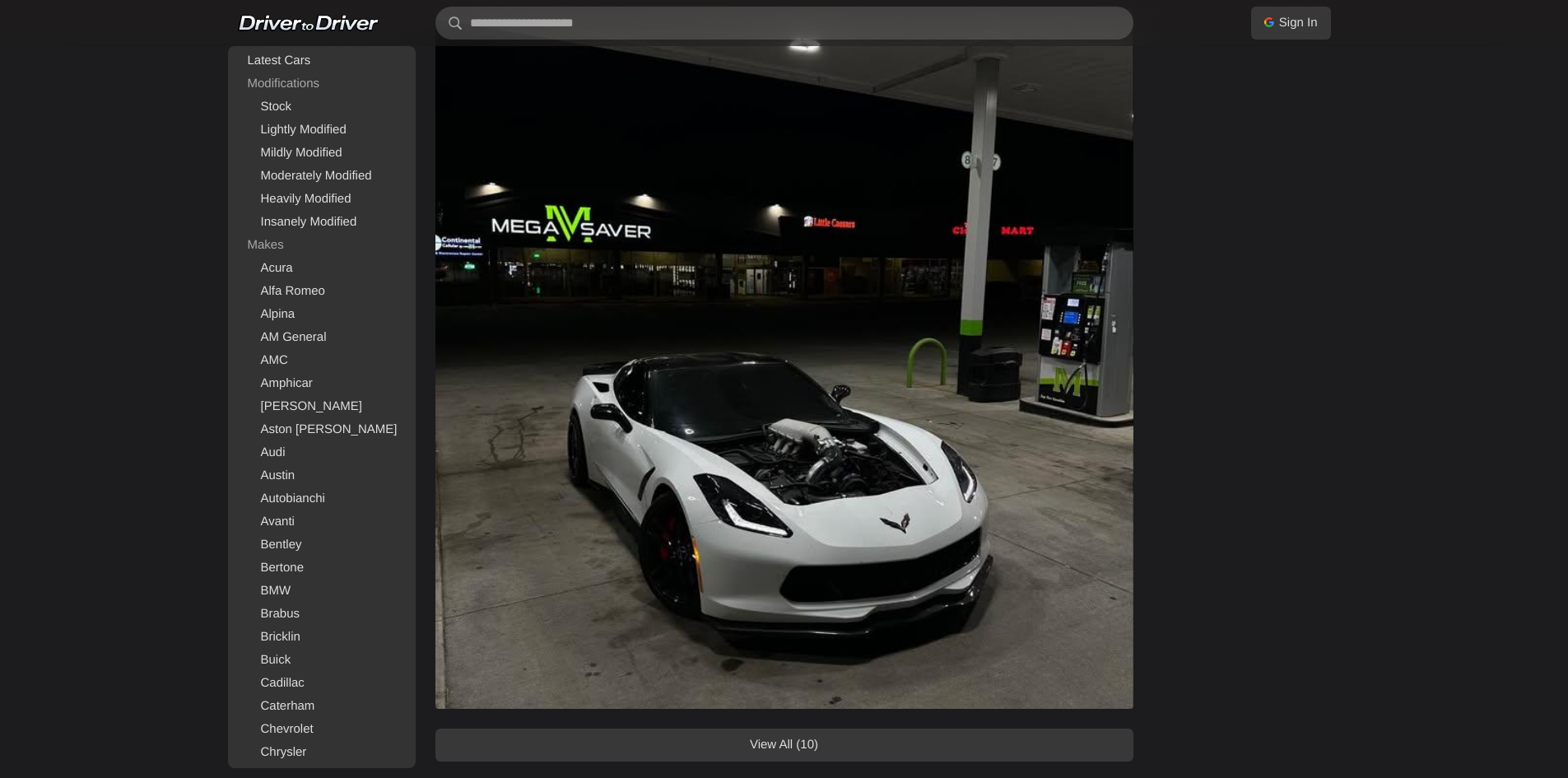
scroll to position [2059, 0]
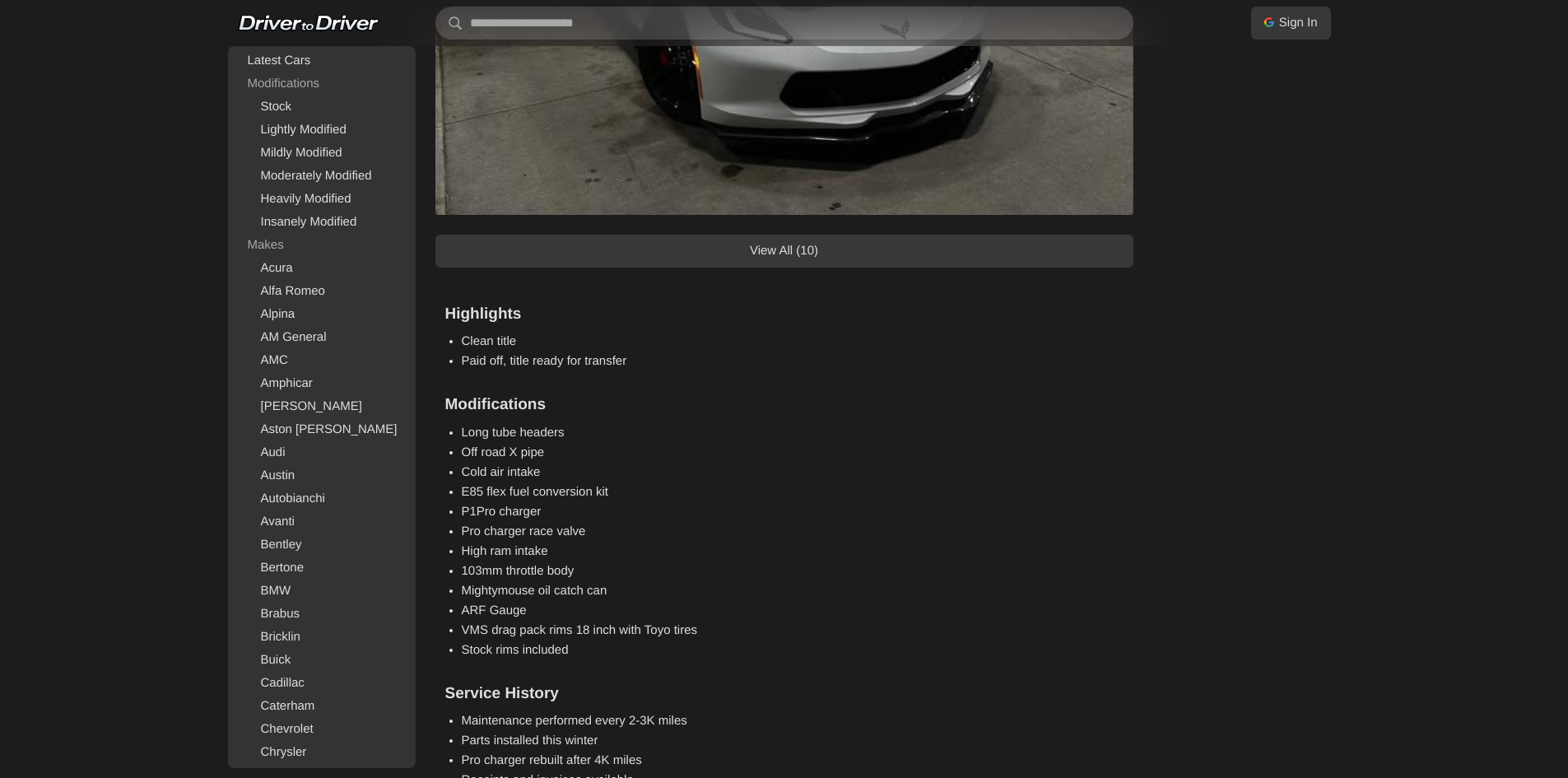
click at [804, 235] on link "View All (10)" at bounding box center [784, 251] width 698 height 33
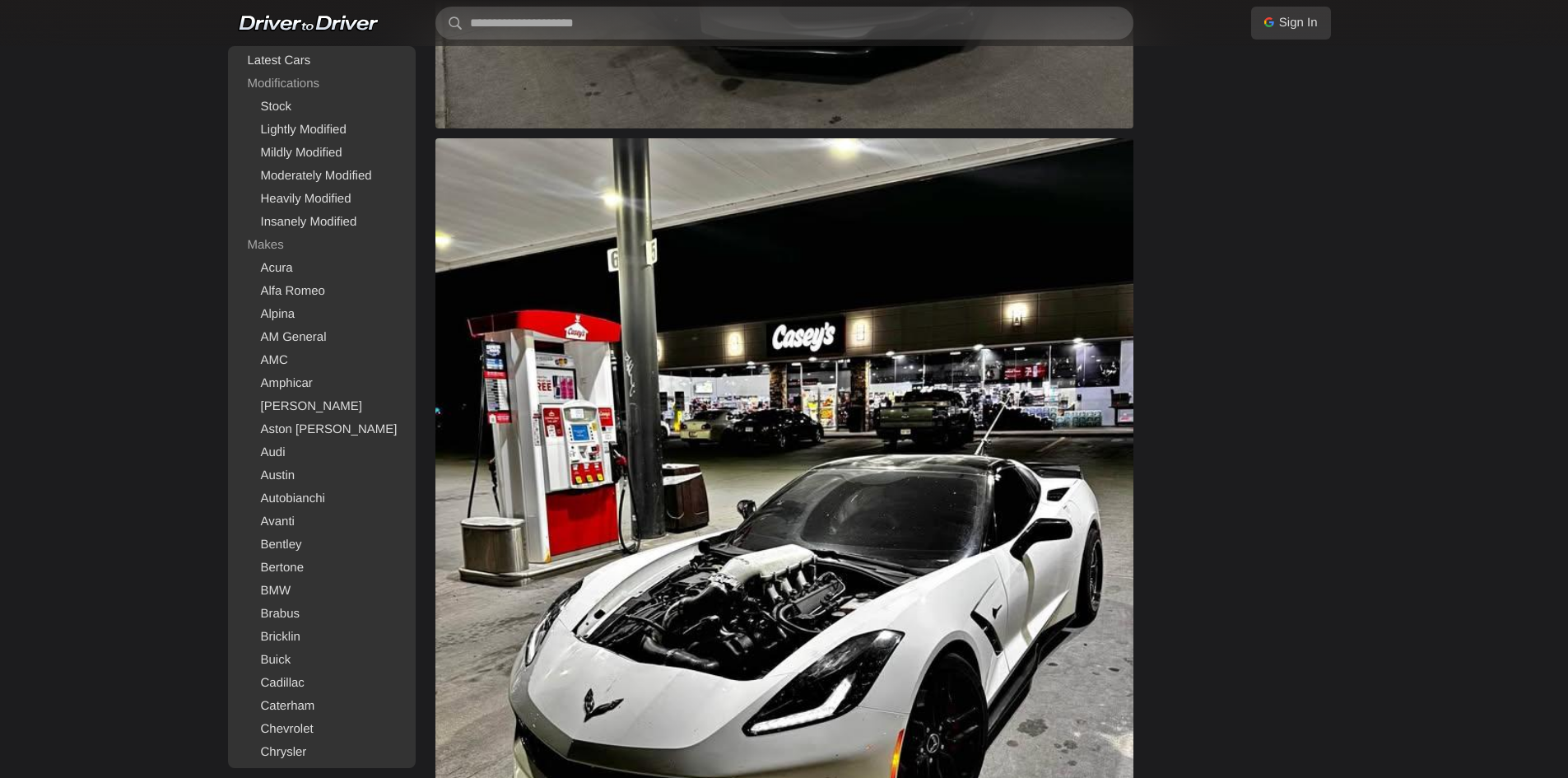
scroll to position [2389, 0]
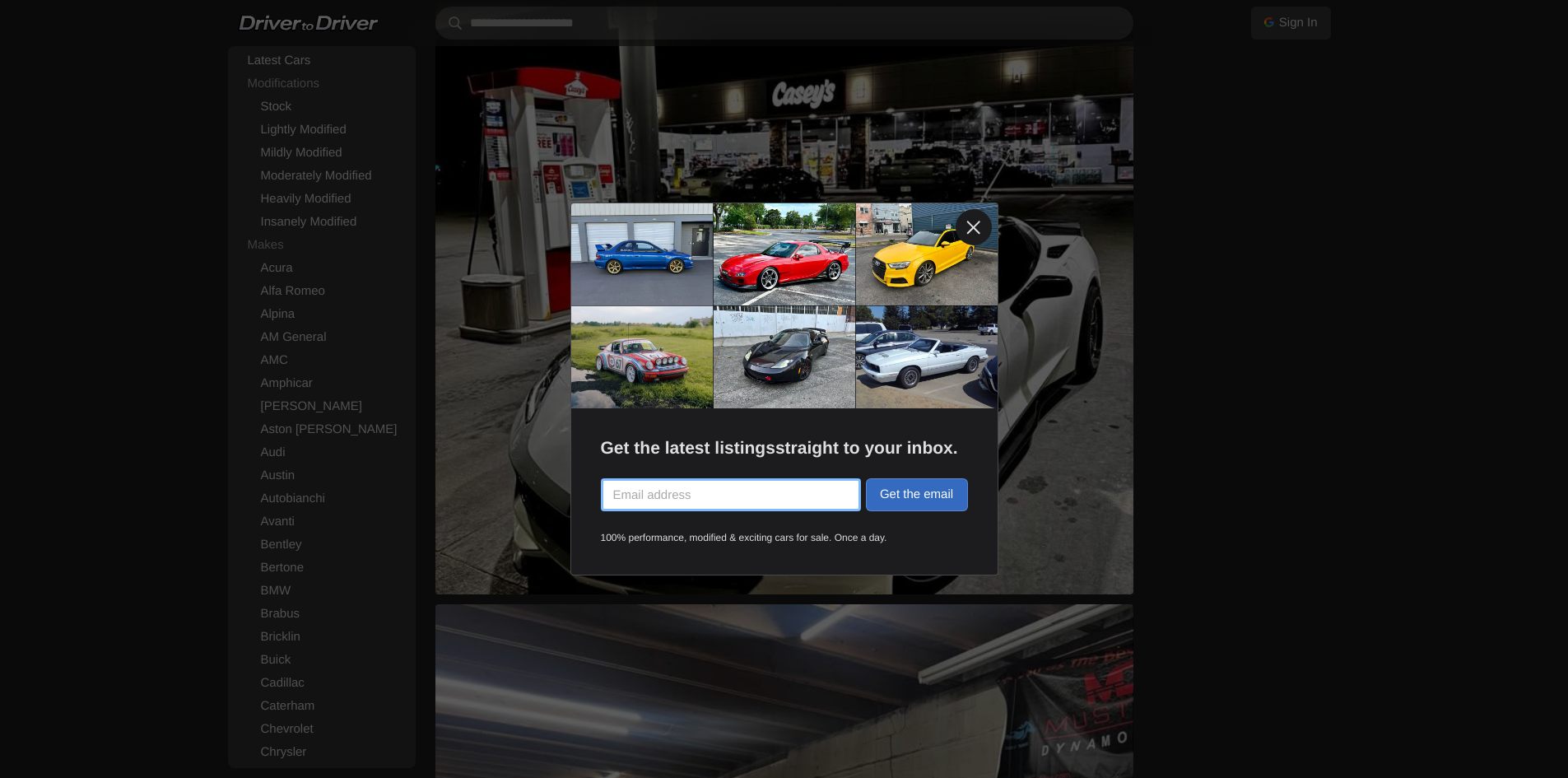
click at [975, 221] on link at bounding box center [974, 227] width 36 height 36
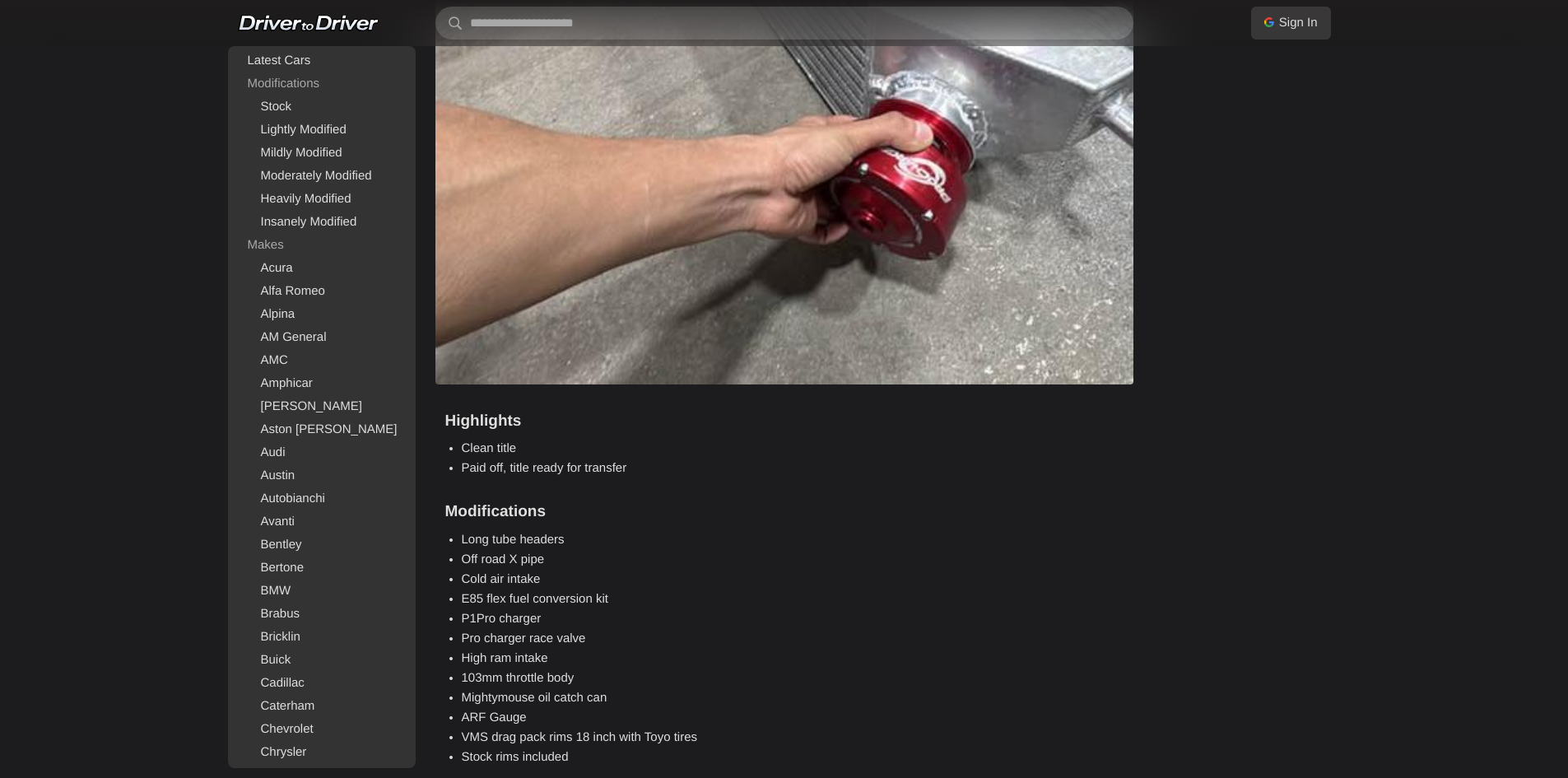
scroll to position [7001, 0]
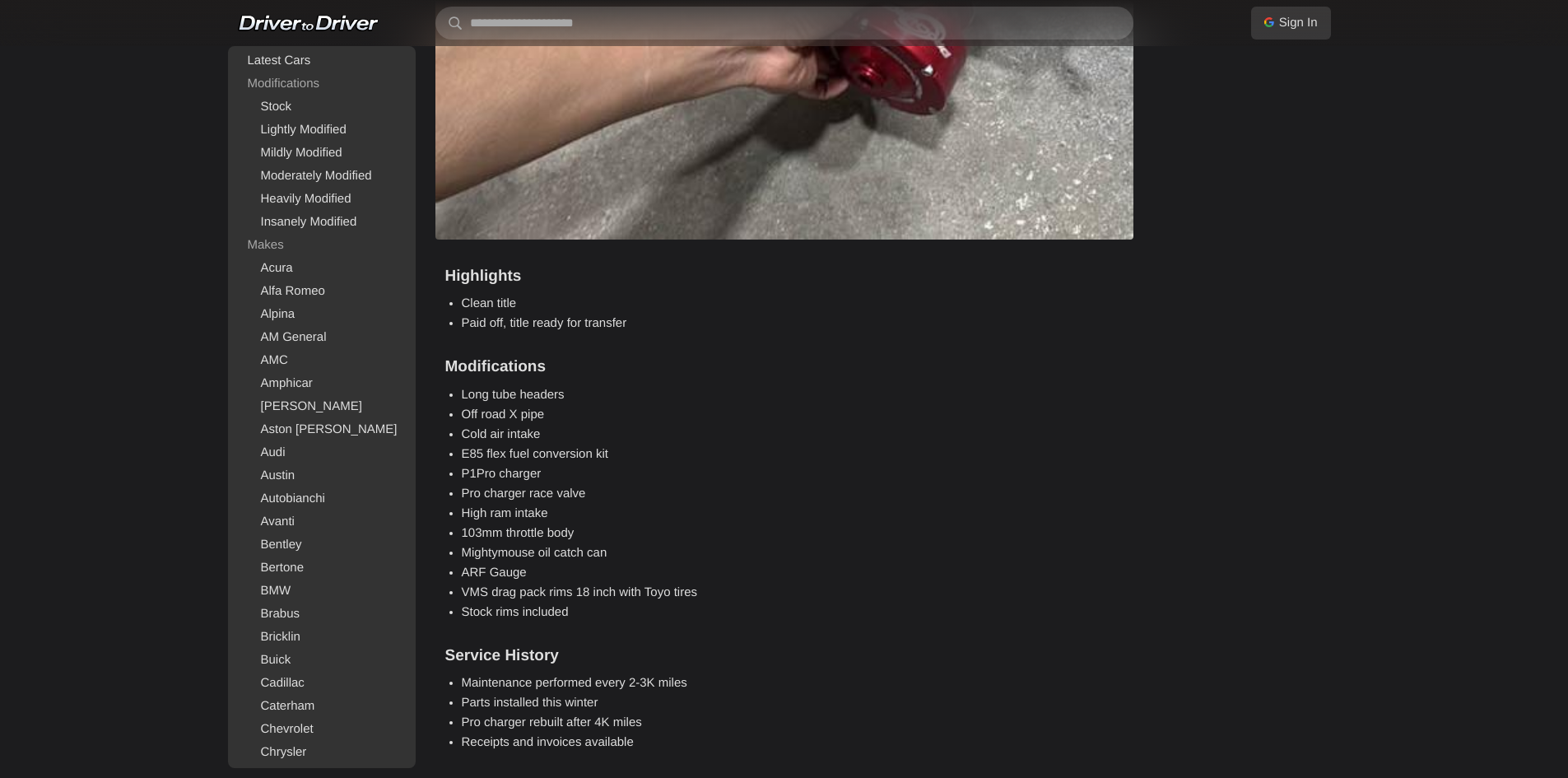
drag, startPoint x: 432, startPoint y: 356, endPoint x: 860, endPoint y: 387, distance: 429.1
click at [860, 387] on li "Long tube headers" at bounding box center [792, 395] width 662 height 20
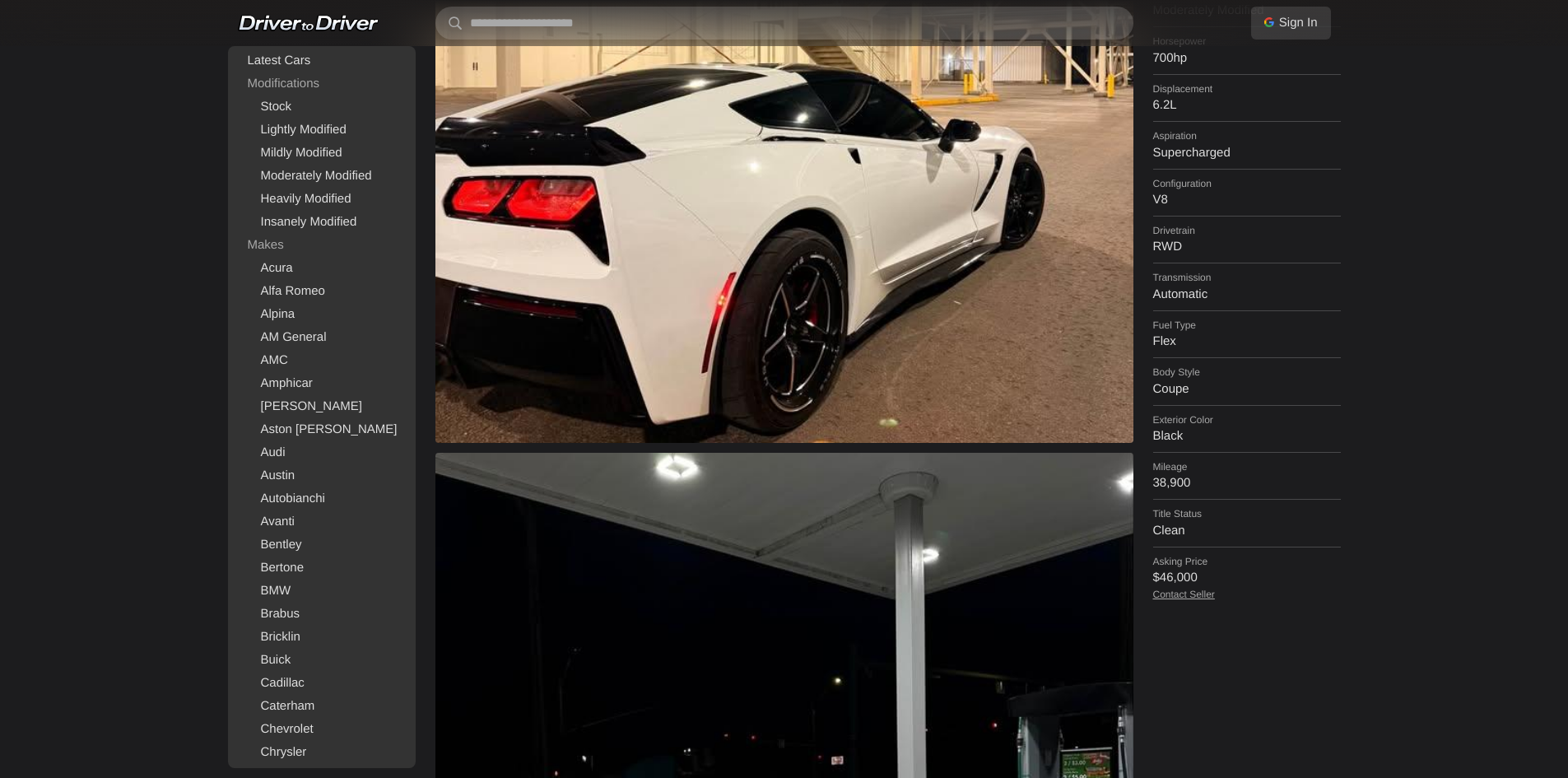
click at [1071, 424] on img at bounding box center [784, 93] width 698 height 700
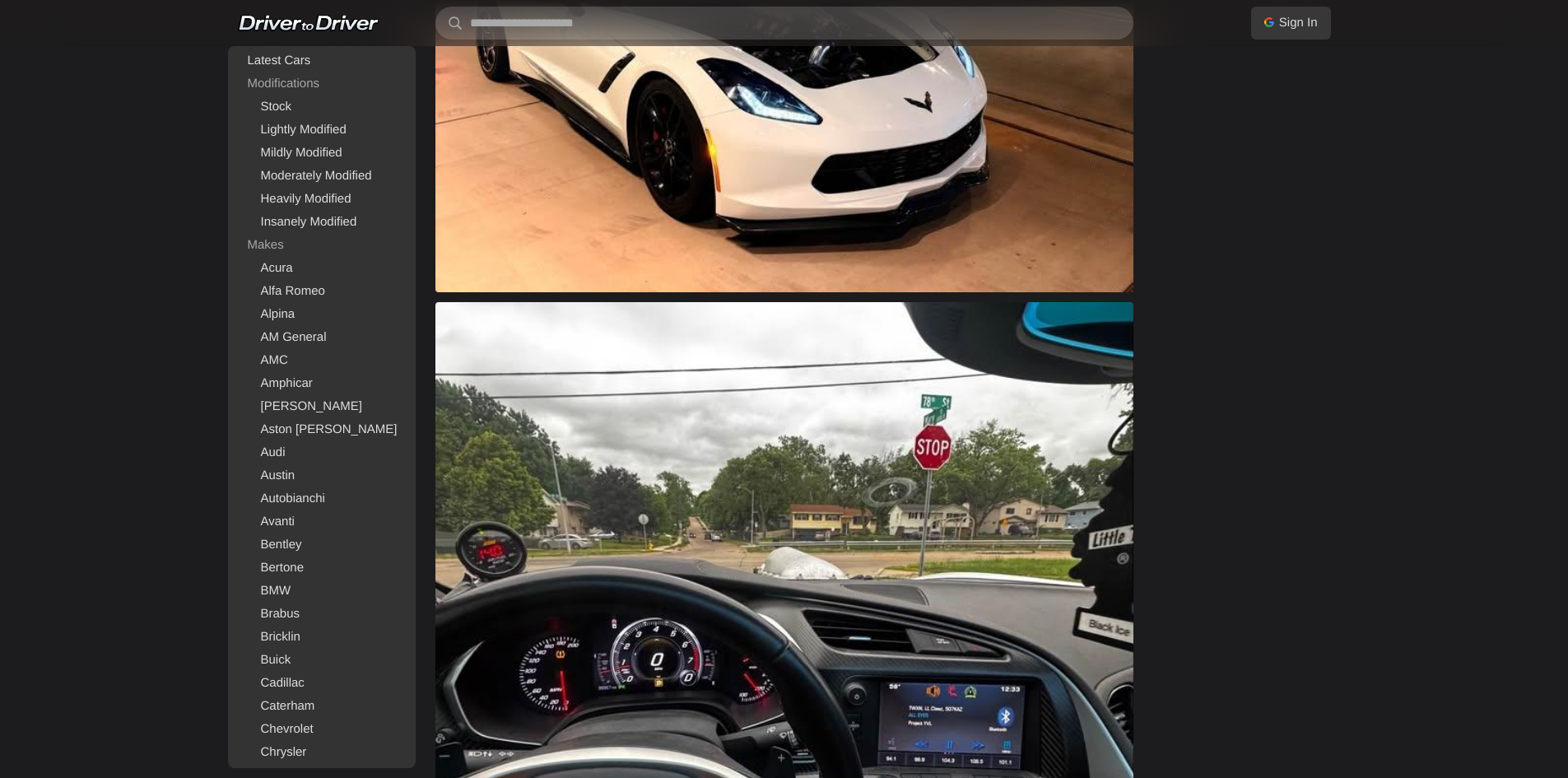
scroll to position [3789, 0]
